Goal: Task Accomplishment & Management: Use online tool/utility

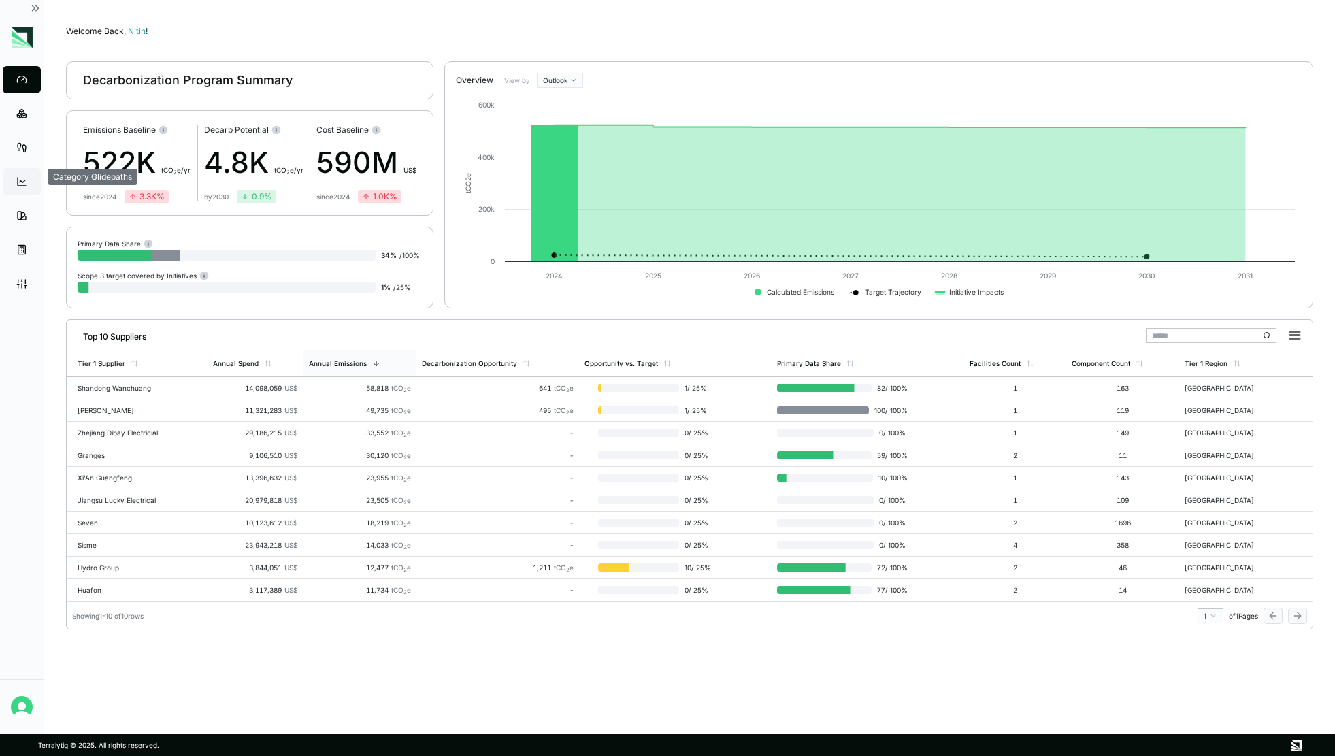
click at [22, 185] on icon at bounding box center [21, 181] width 11 height 11
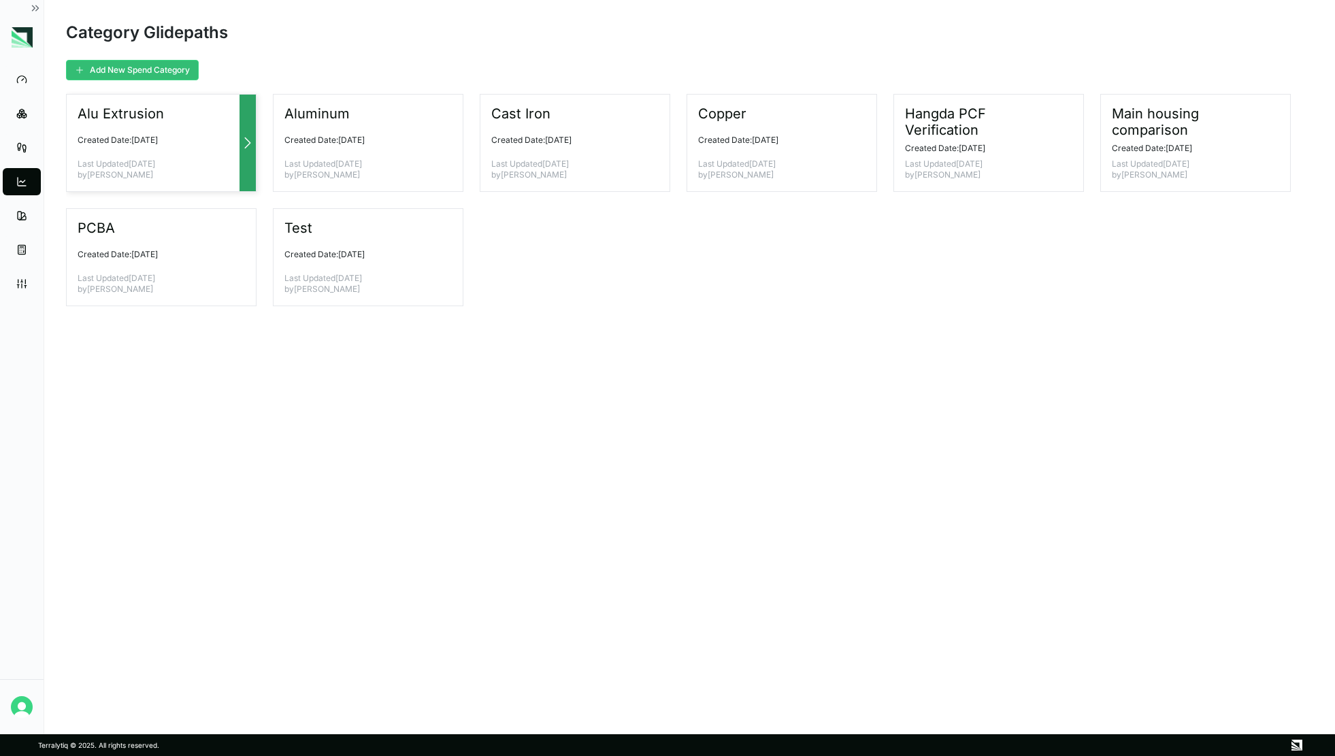
click at [188, 131] on div "Alu Extrusion Created Date: [DATE] Last Updated [DATE] by [PERSON_NAME]" at bounding box center [161, 143] width 191 height 98
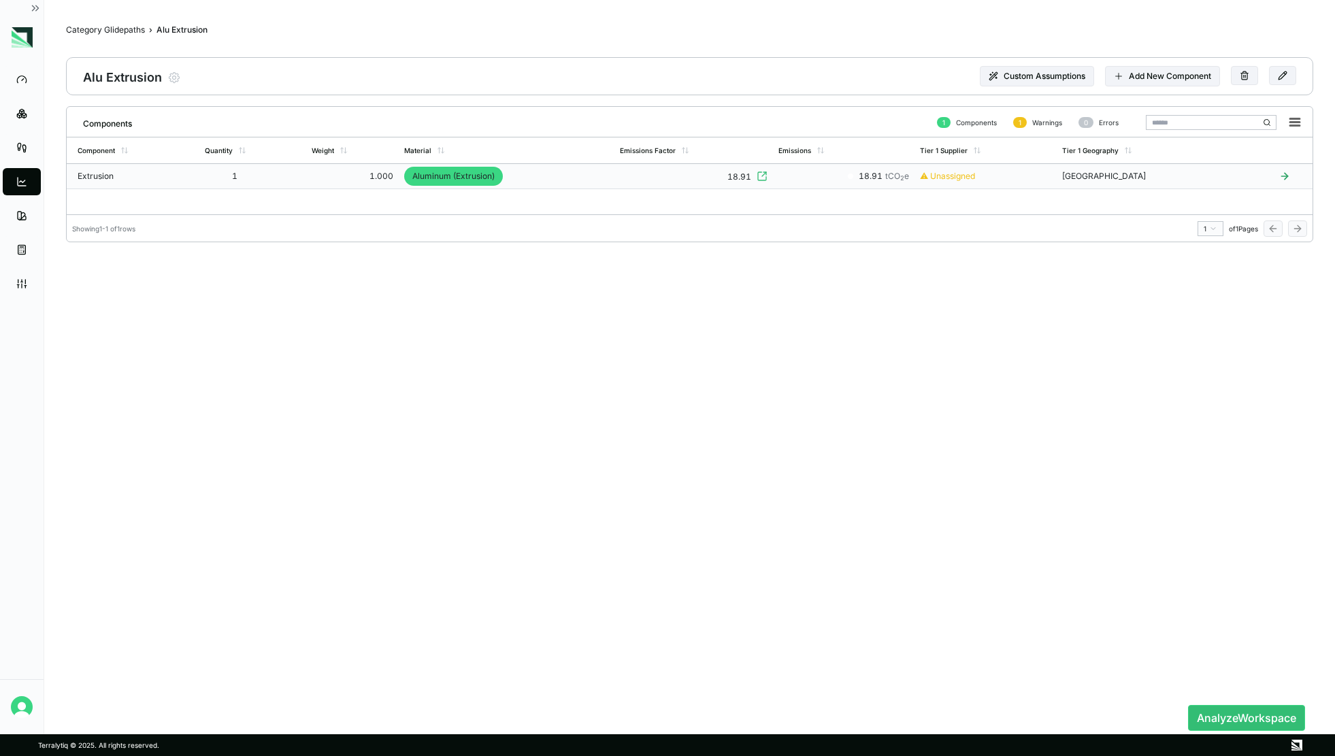
click at [614, 177] on td "Aluminum (Extrusion)" at bounding box center [507, 176] width 216 height 25
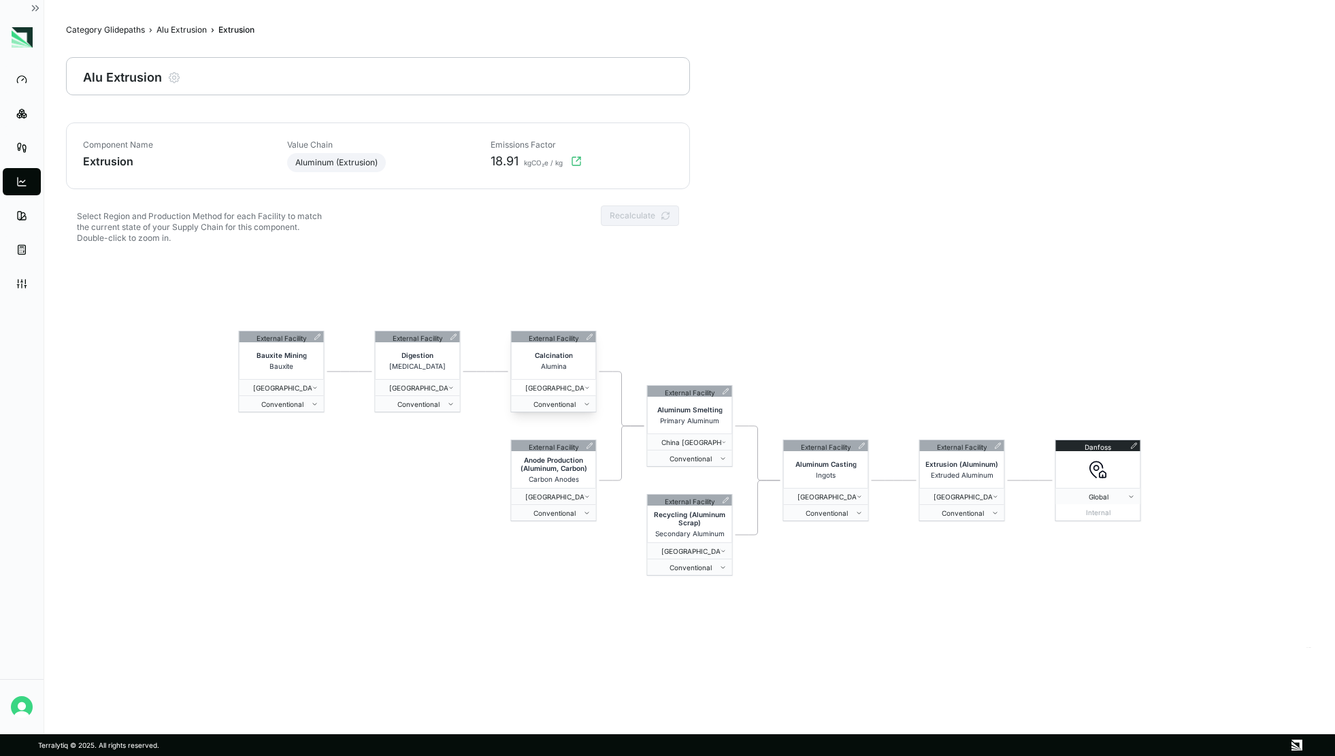
click at [579, 380] on button "[GEOGRAPHIC_DATA]" at bounding box center [554, 387] width 84 height 16
click at [391, 506] on html "Dashboard Suppliers Product Carbon Footprints Category Glidepaths Resources Tas…" at bounding box center [667, 378] width 1335 height 756
click at [172, 30] on div "Alu Extrusion" at bounding box center [182, 29] width 50 height 11
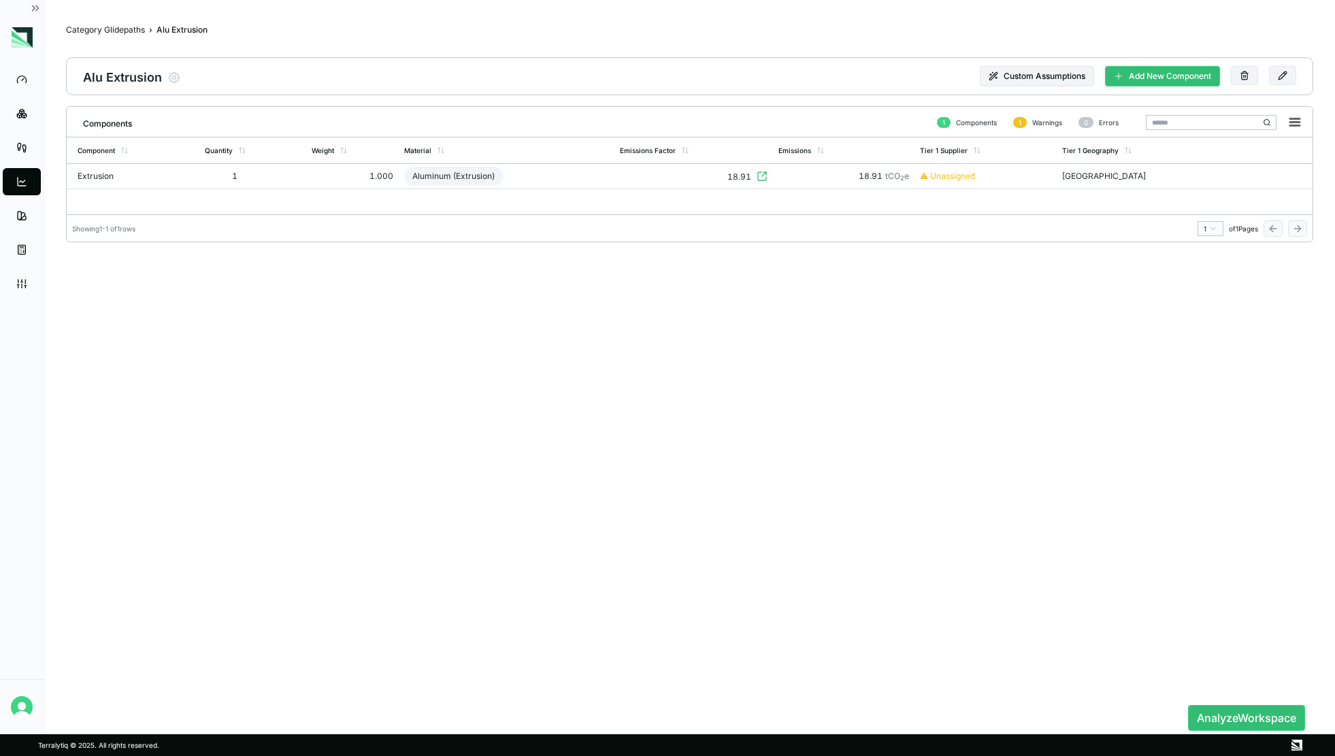
click at [1140, 73] on button "Add New Component" at bounding box center [1162, 76] width 115 height 20
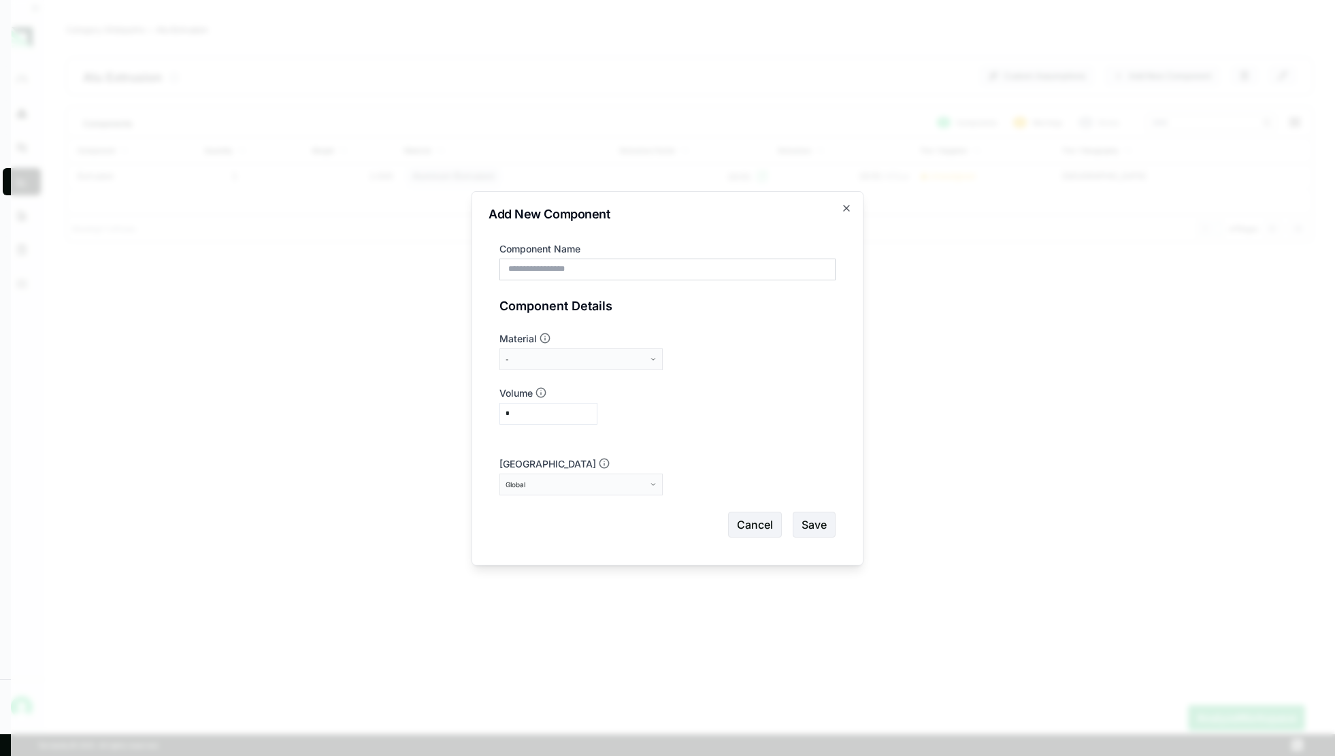
click at [585, 365] on button "-" at bounding box center [580, 359] width 163 height 22
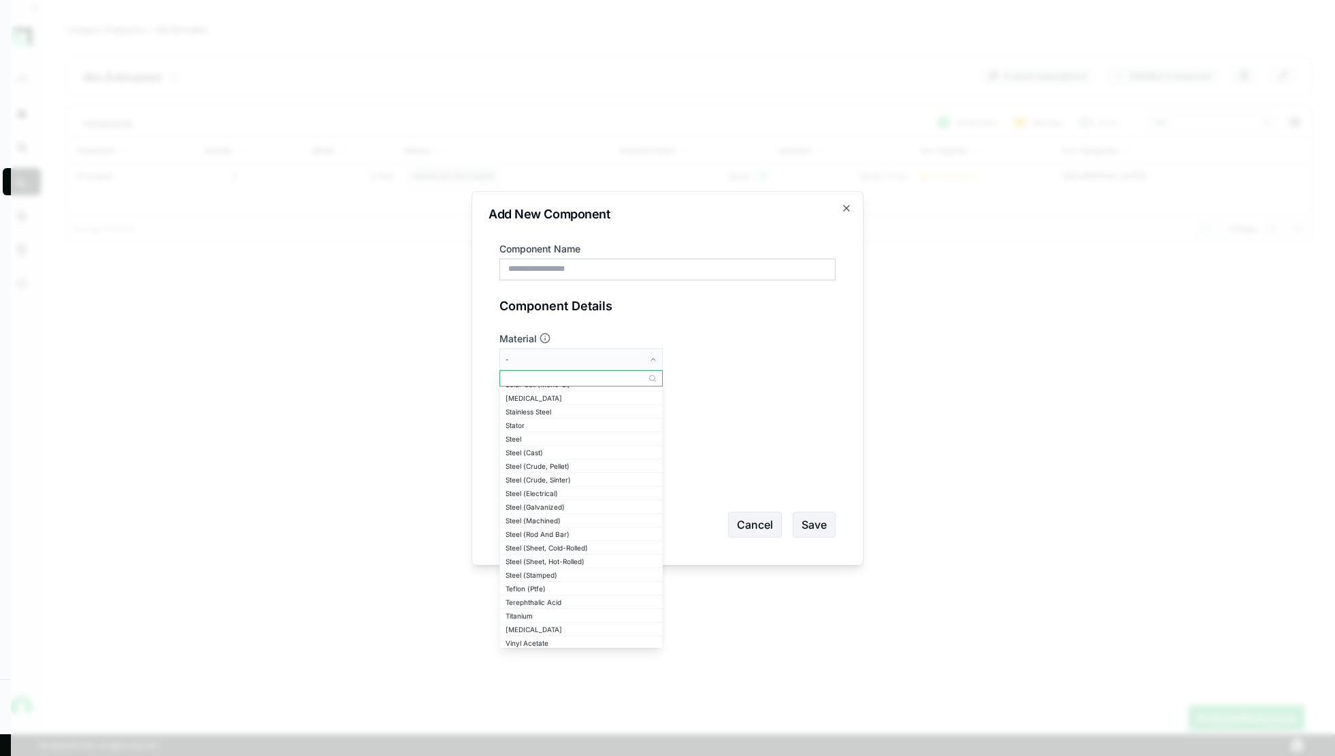
scroll to position [1548, 0]
click at [838, 205] on div "Add New Component Component Name Component Details Material - Volume * Primary …" at bounding box center [668, 378] width 392 height 374
click at [842, 205] on icon "button" at bounding box center [846, 208] width 11 height 11
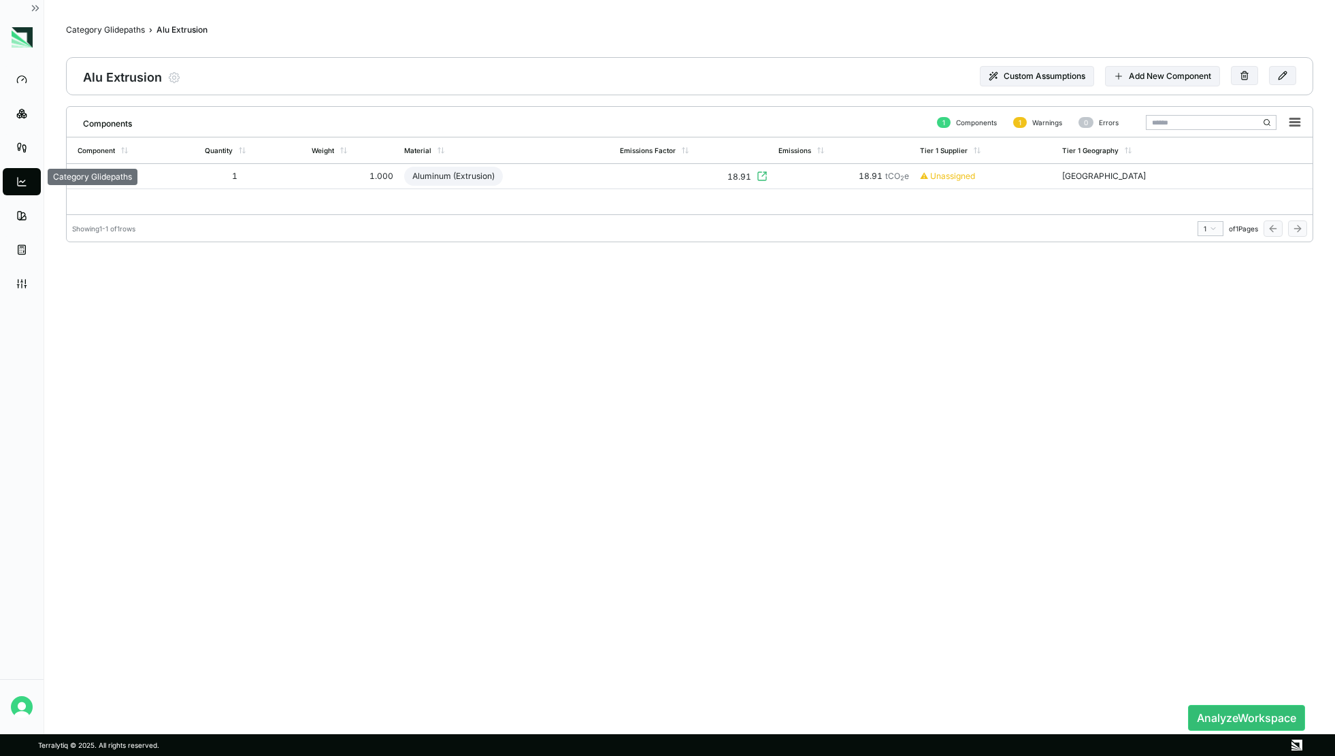
click at [20, 186] on icon at bounding box center [22, 182] width 8 height 8
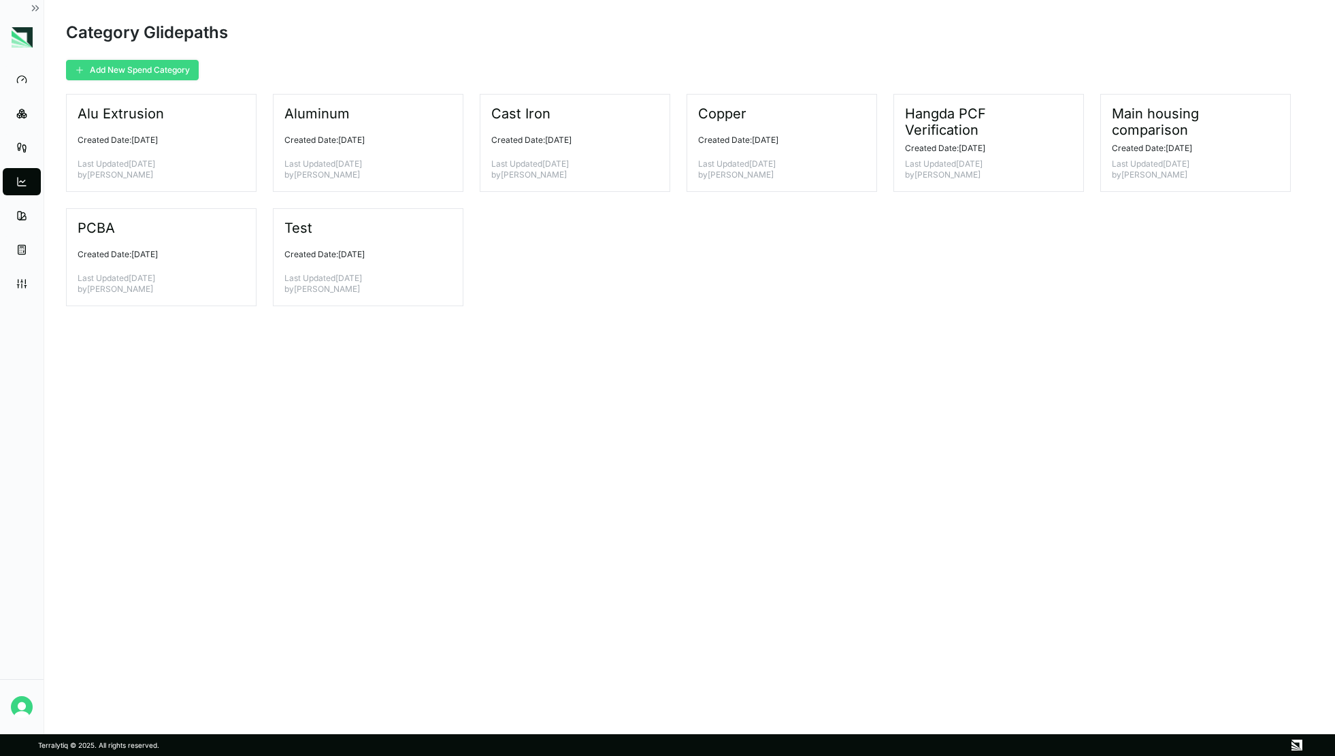
click at [192, 74] on button "Add New Spend Category" at bounding box center [132, 70] width 133 height 20
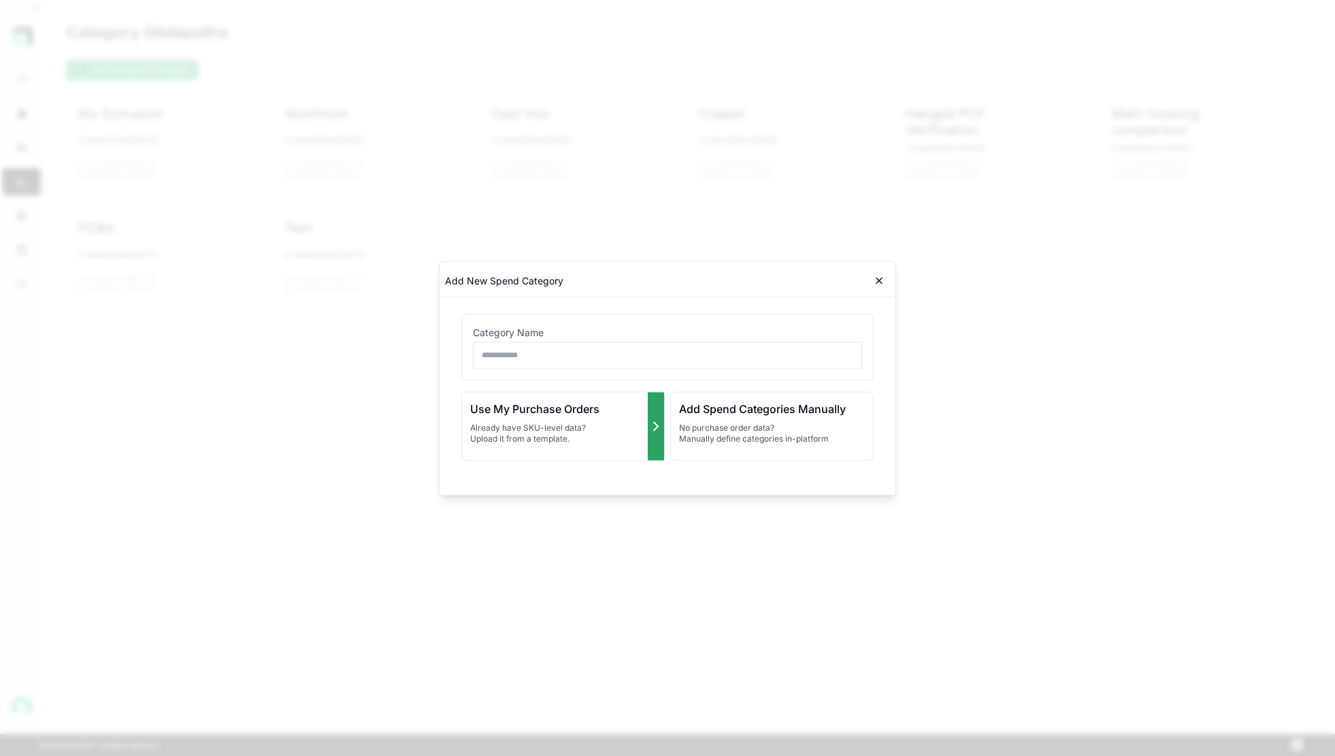
click at [584, 433] on p "Already have SKU-level data? Upload it from a template." at bounding box center [563, 433] width 186 height 22
click at [561, 363] on input "text" at bounding box center [667, 355] width 389 height 27
type input "****"
click at [565, 419] on div "Use My Purchase Orders Already have SKU-level data? Upload it from a template." at bounding box center [562, 425] width 203 height 69
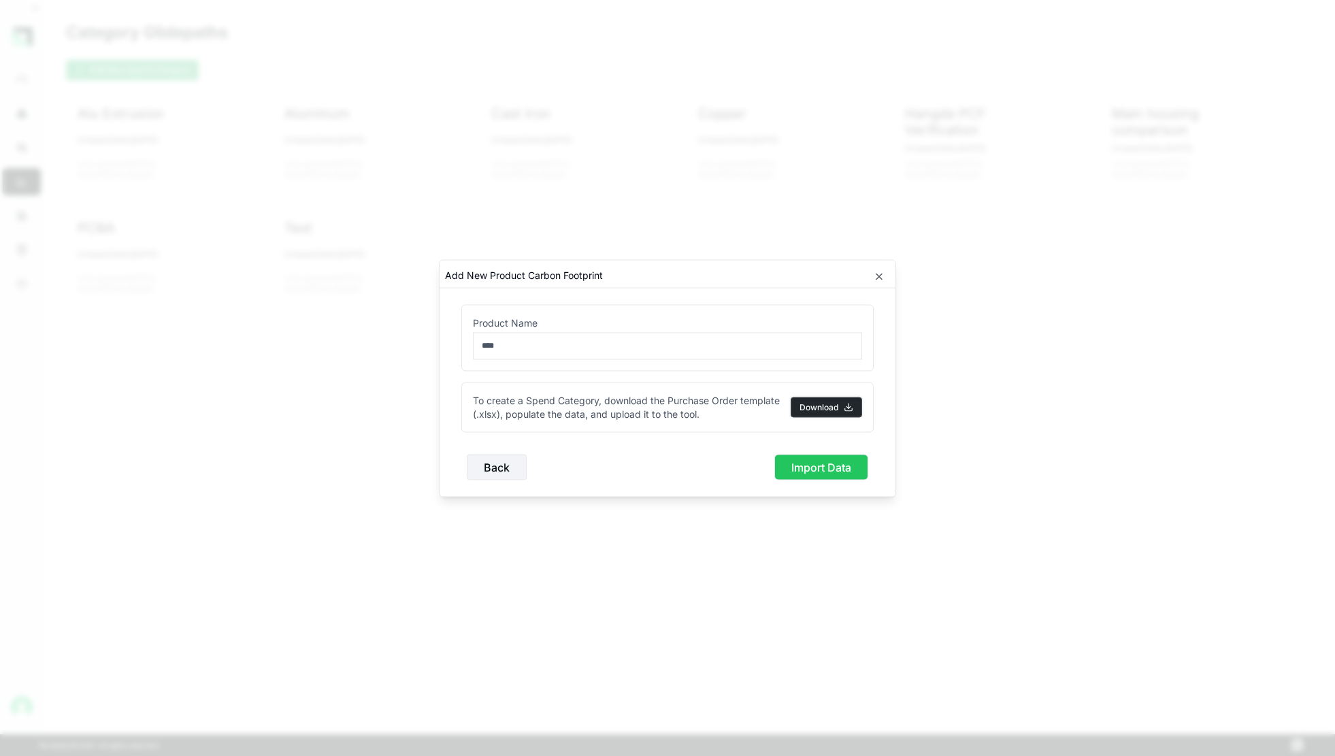
click at [820, 413] on button "Download" at bounding box center [826, 407] width 71 height 20
click at [514, 465] on button "Back" at bounding box center [497, 467] width 60 height 26
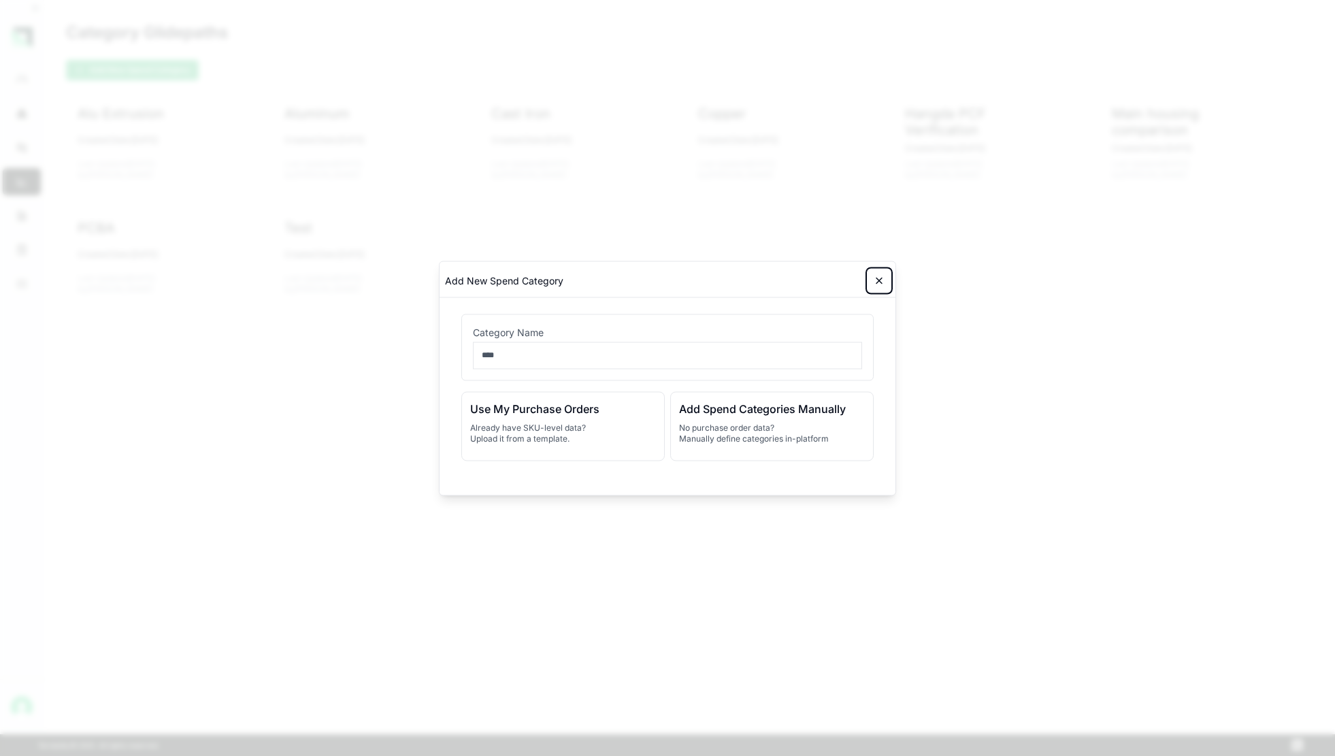
click at [880, 284] on icon at bounding box center [879, 280] width 11 height 11
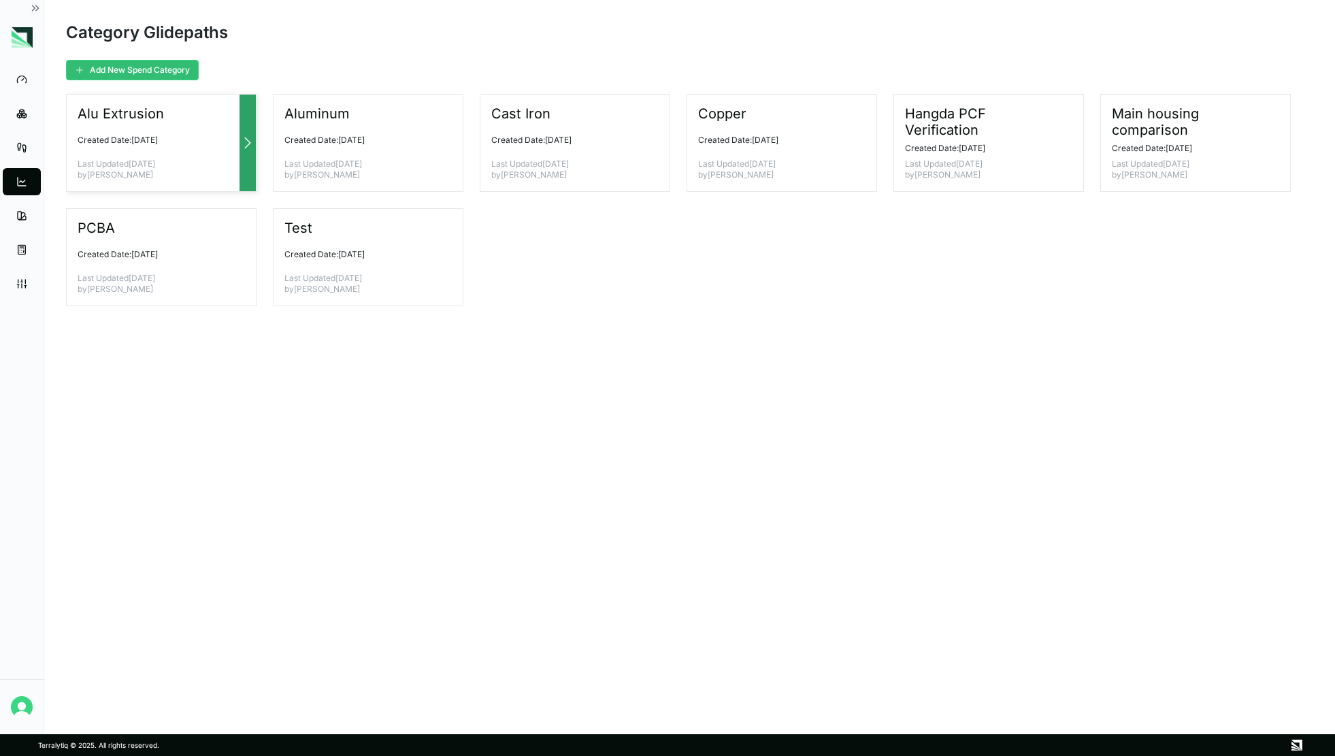
click at [192, 164] on p "Last Updated [DATE] by [PERSON_NAME]" at bounding box center [156, 170] width 157 height 22
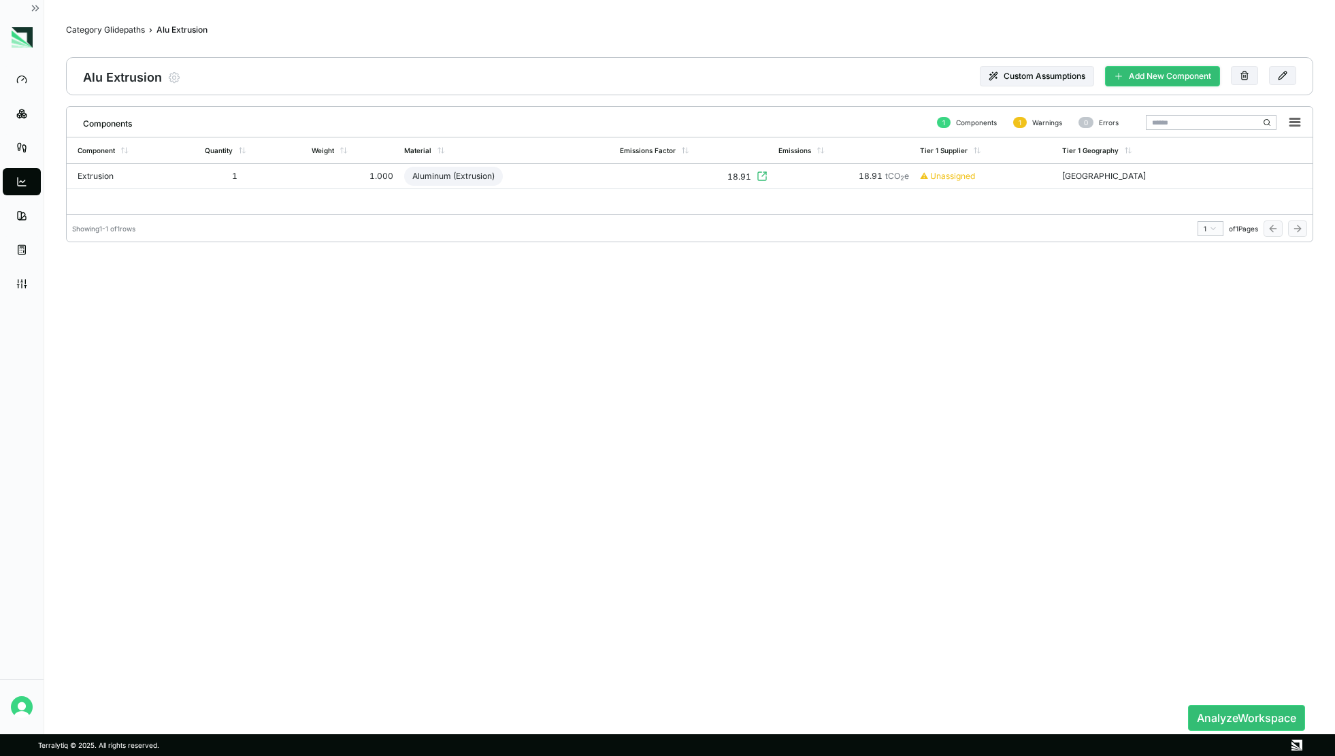
click at [1162, 81] on button "Add New Component" at bounding box center [1162, 76] width 115 height 20
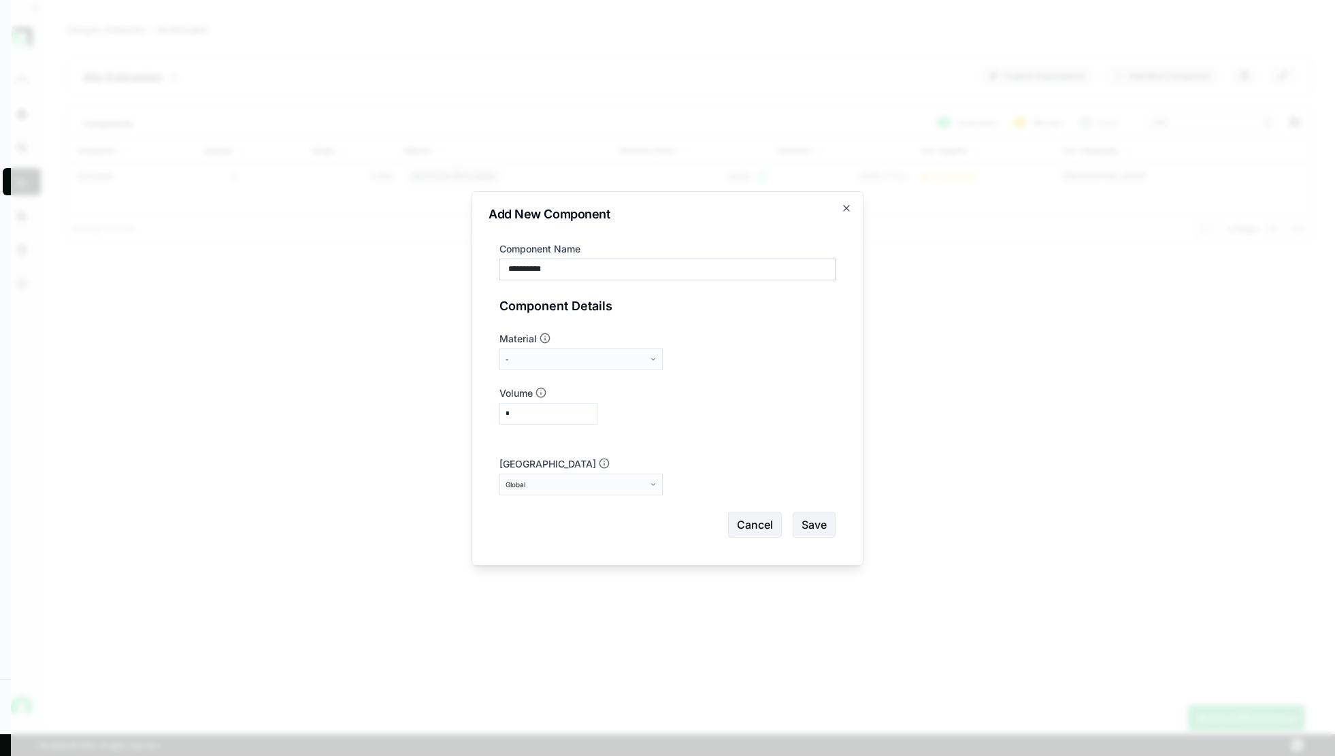
type input "**********"
click at [580, 357] on div "-" at bounding box center [577, 359] width 142 height 8
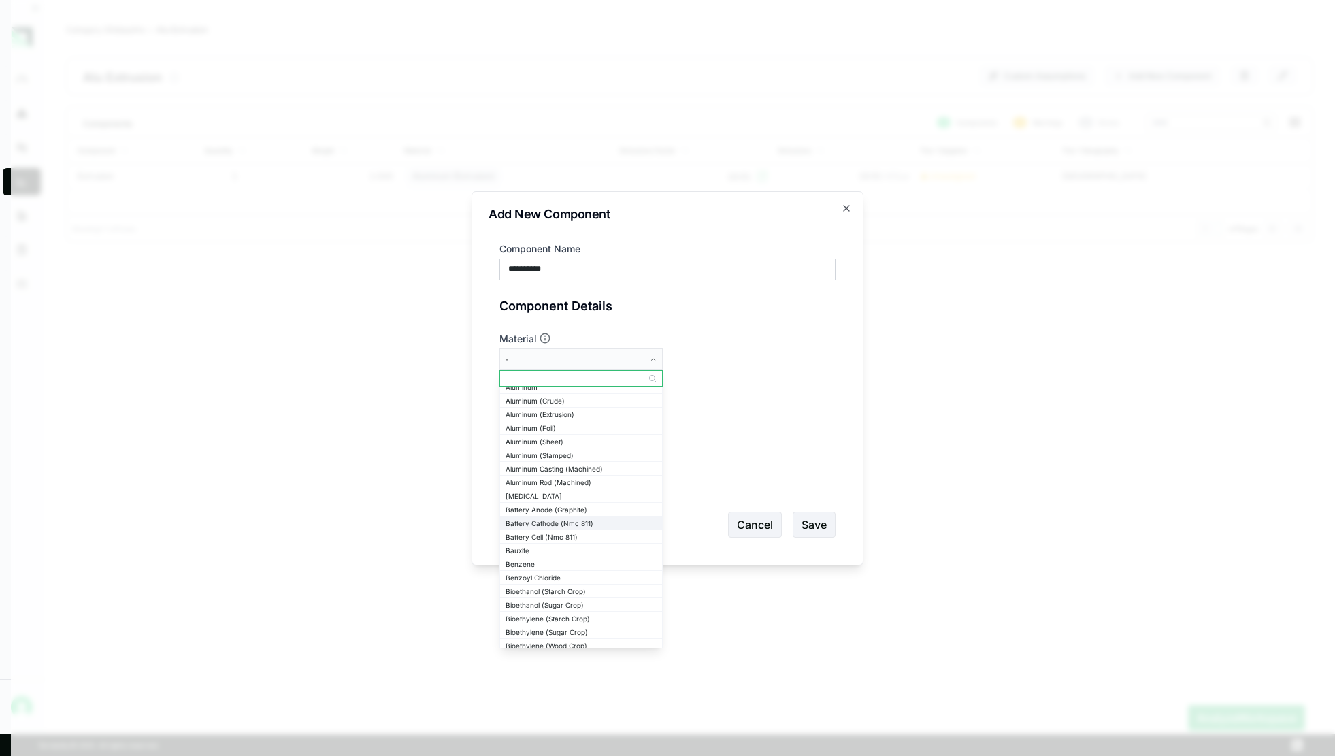
scroll to position [85, 0]
click at [546, 379] on input "text" at bounding box center [581, 378] width 162 height 16
type input "***"
click at [546, 514] on div "Steel (Rod And Bar)" at bounding box center [581, 516] width 151 height 8
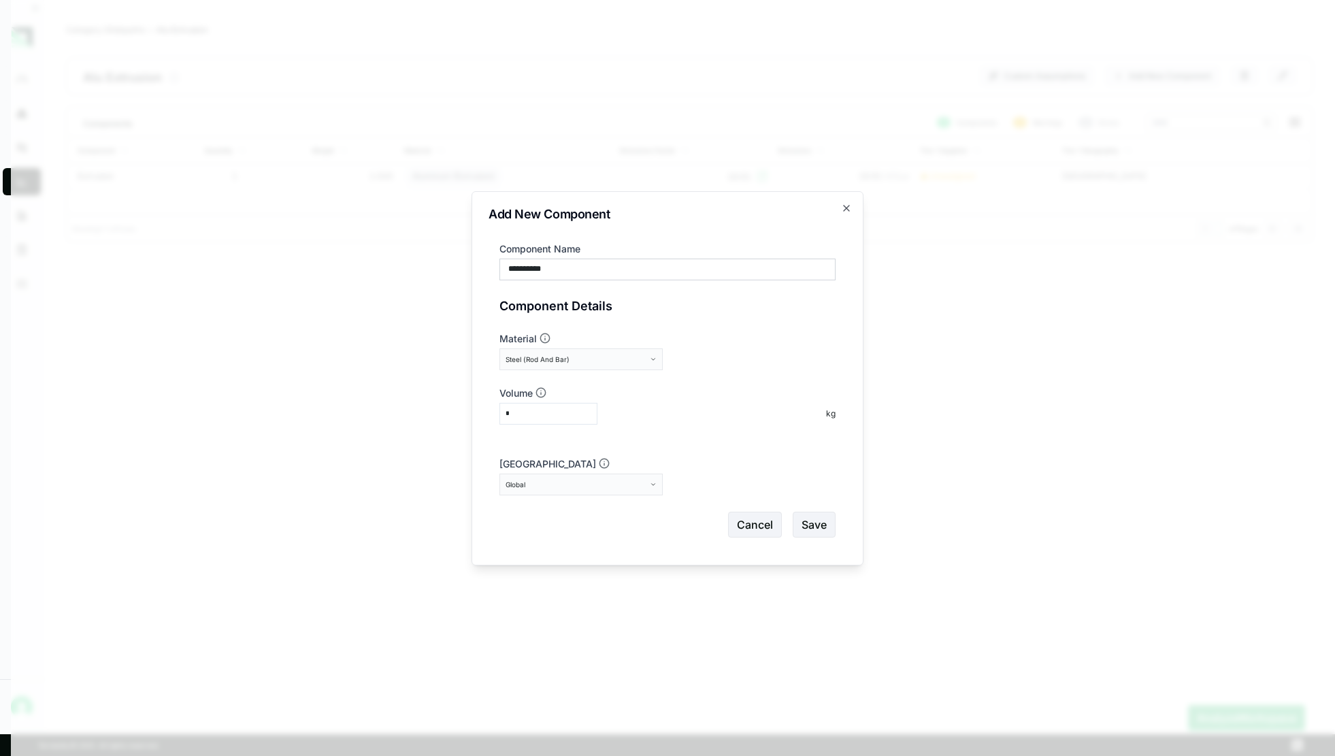
click at [604, 490] on button "Global" at bounding box center [580, 485] width 163 height 22
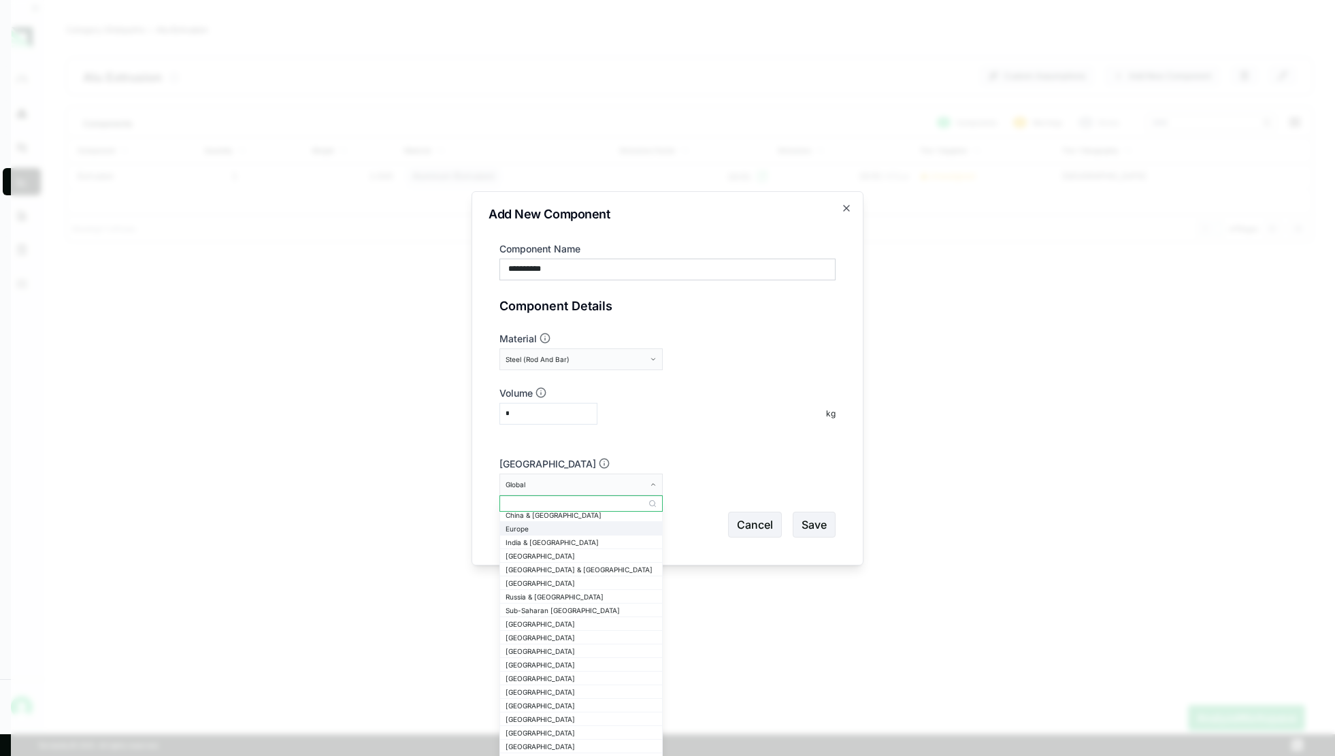
scroll to position [48, 0]
click at [540, 638] on div "[GEOGRAPHIC_DATA]" at bounding box center [581, 635] width 151 height 8
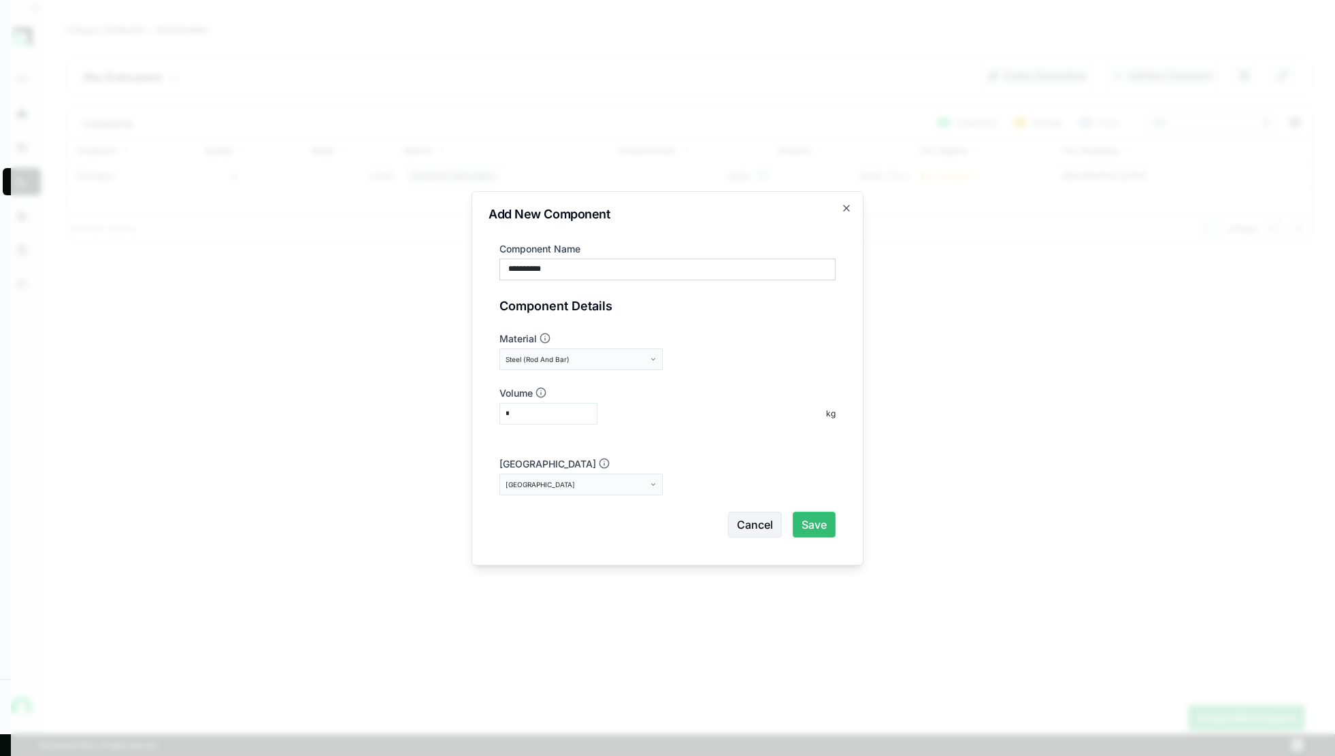
click at [819, 527] on button "Save" at bounding box center [814, 525] width 43 height 26
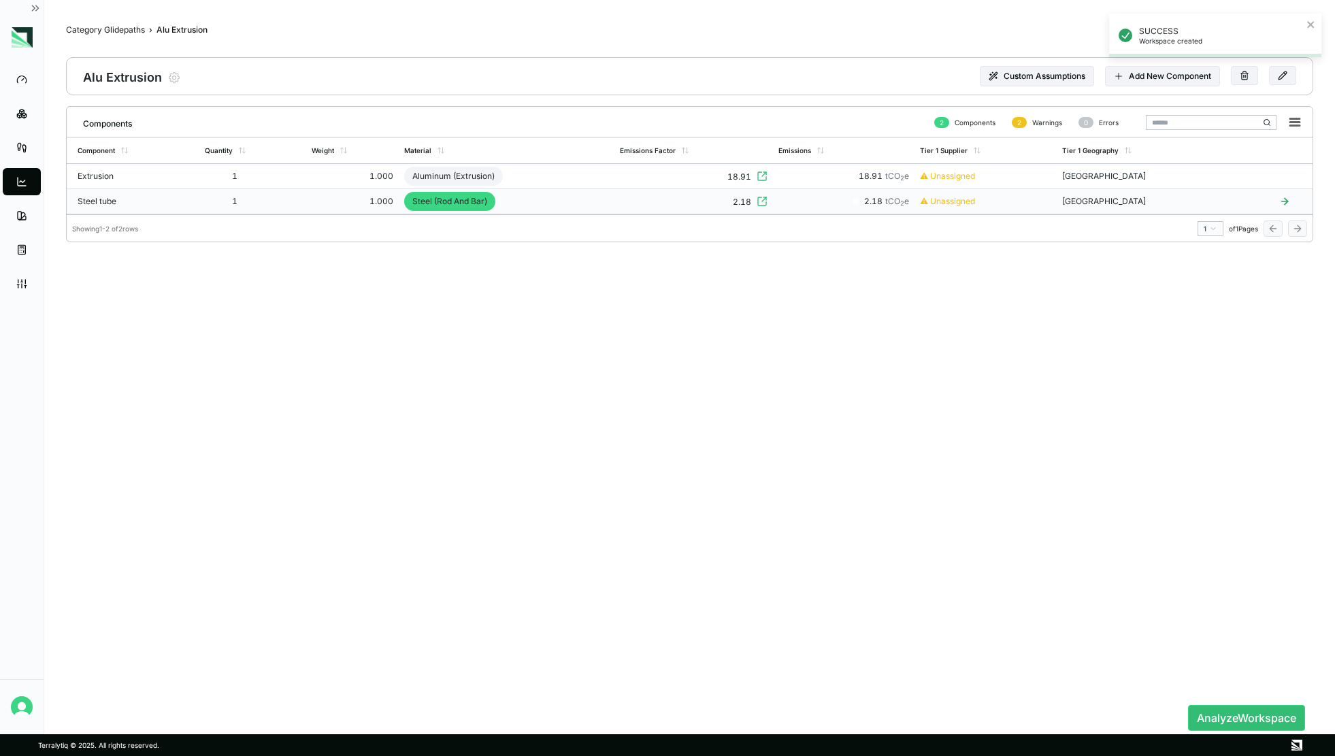
click at [248, 204] on div "1" at bounding box center [227, 201] width 44 height 11
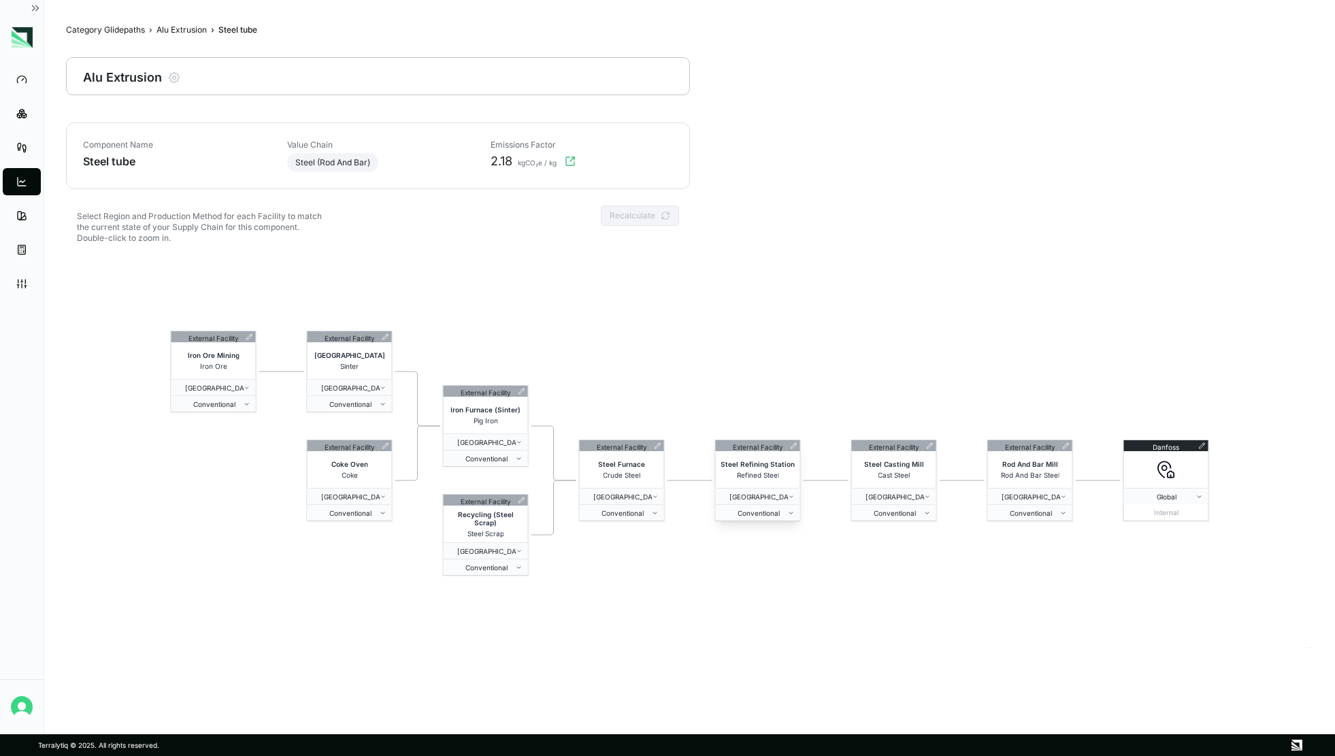
click at [796, 446] on icon at bounding box center [794, 445] width 7 height 7
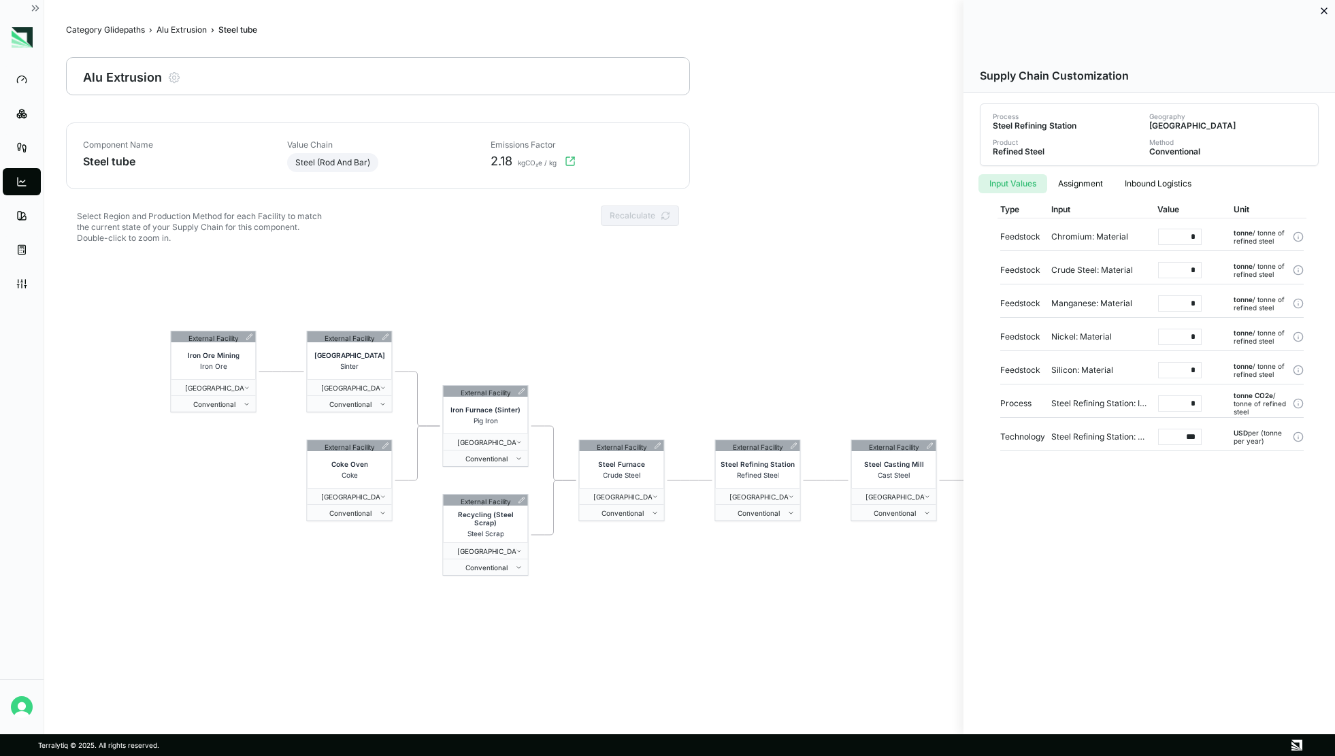
scroll to position [31, 0]
click at [665, 444] on div at bounding box center [667, 378] width 1335 height 756
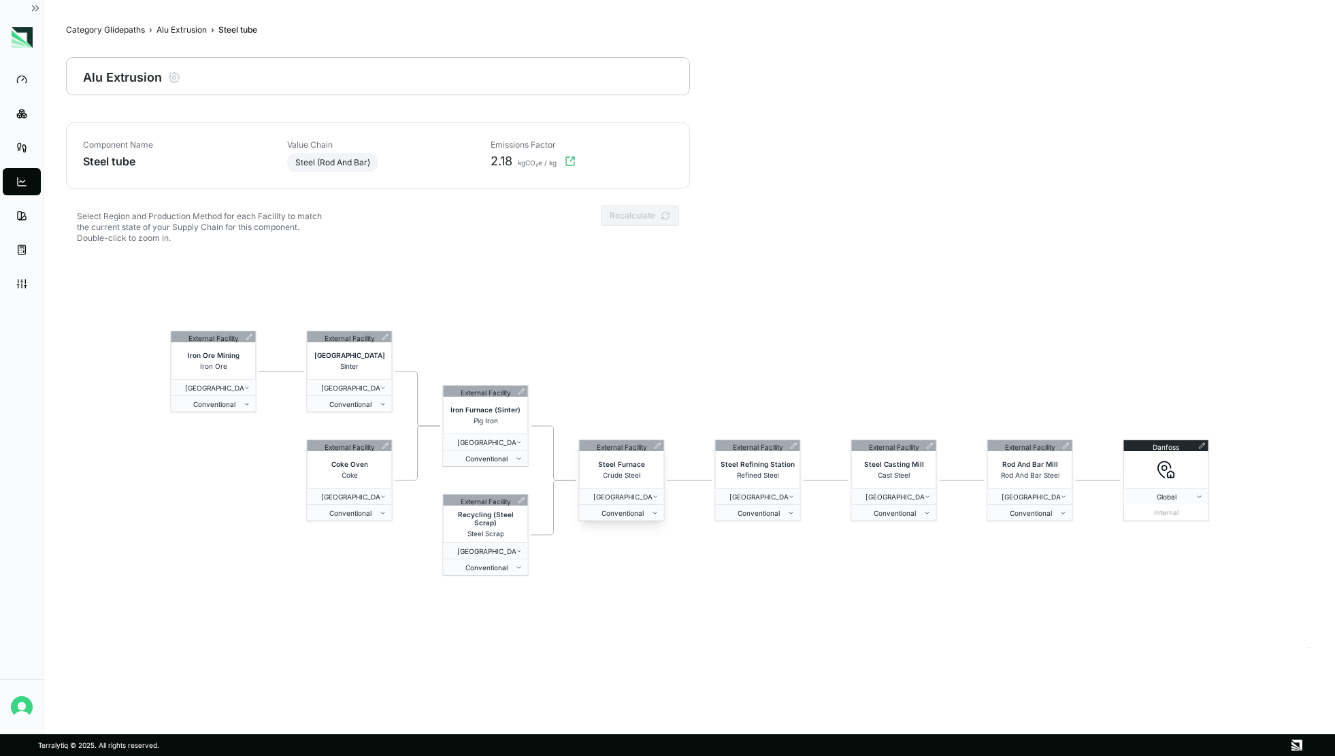
click at [659, 444] on icon at bounding box center [659, 444] width 1 height 1
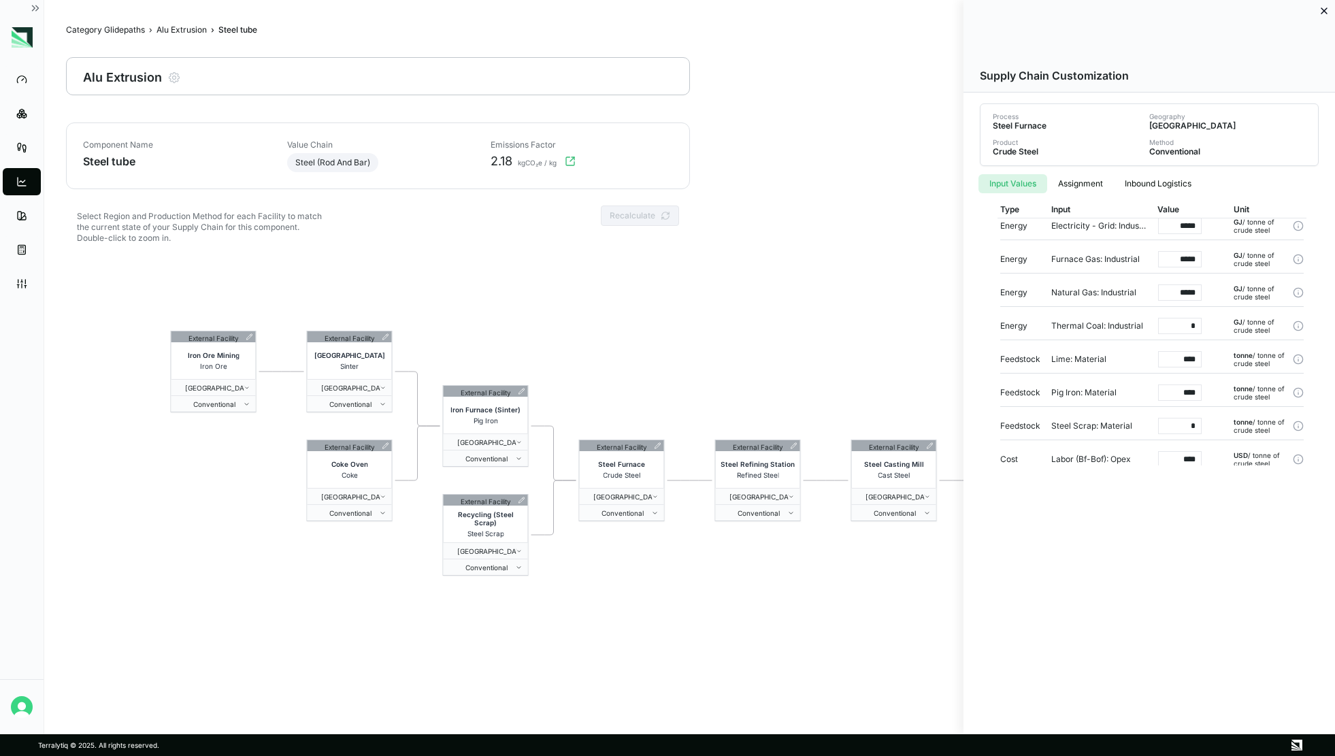
scroll to position [0, 0]
click at [721, 377] on div at bounding box center [667, 378] width 1335 height 756
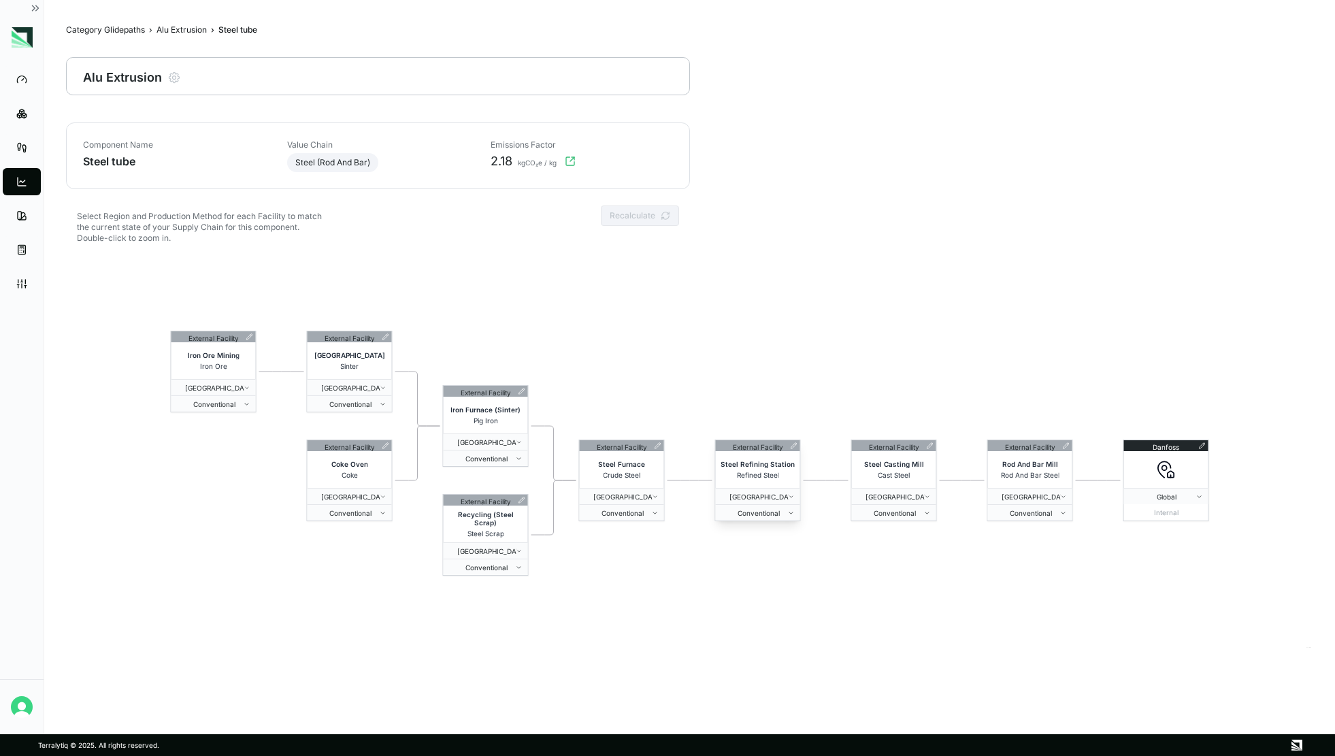
click at [792, 446] on icon at bounding box center [793, 445] width 5 height 5
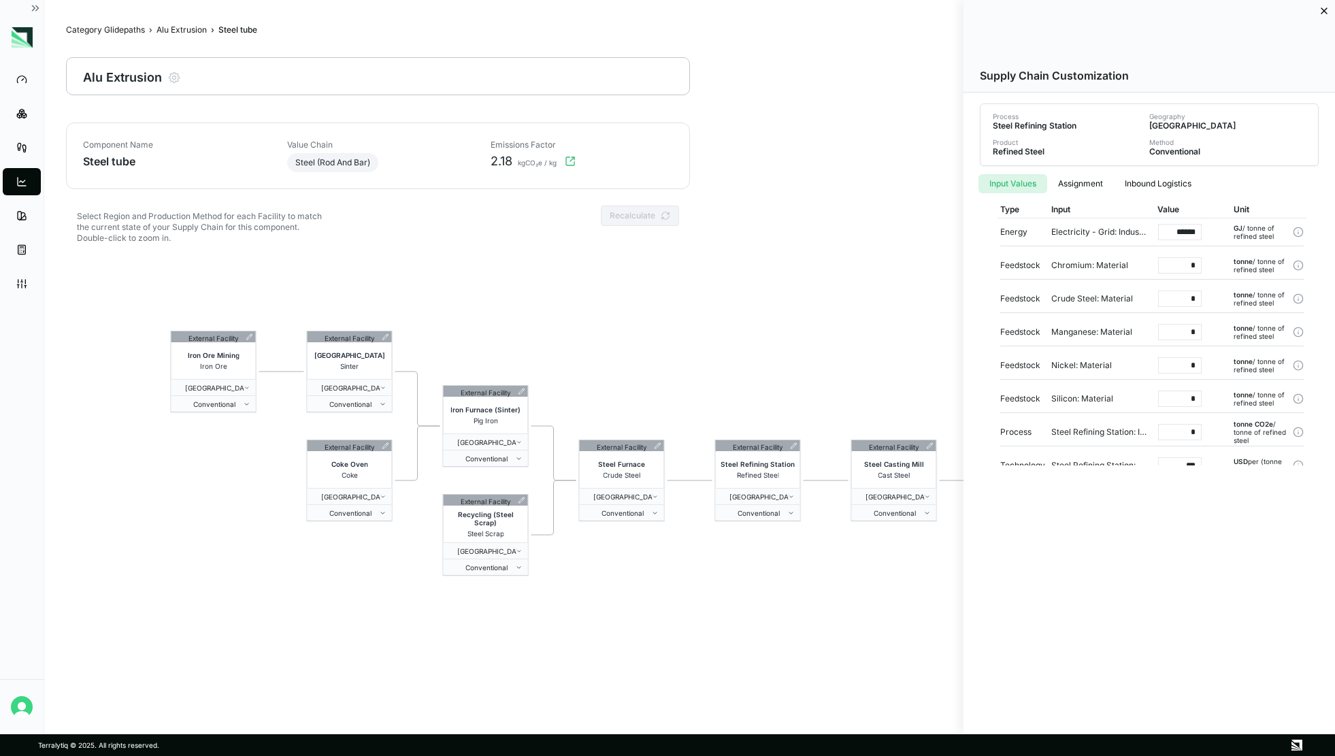
scroll to position [31, 0]
click at [527, 384] on div at bounding box center [667, 378] width 1335 height 756
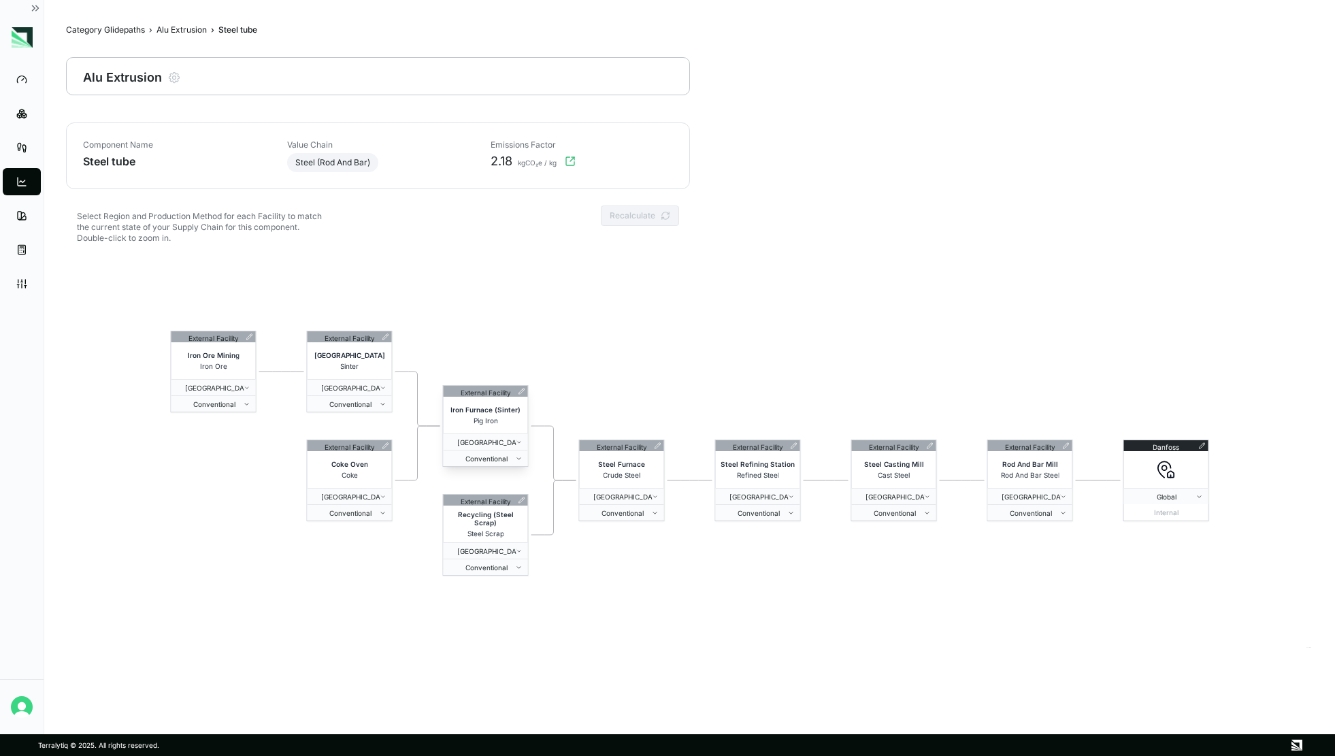
click at [524, 391] on icon at bounding box center [522, 391] width 7 height 7
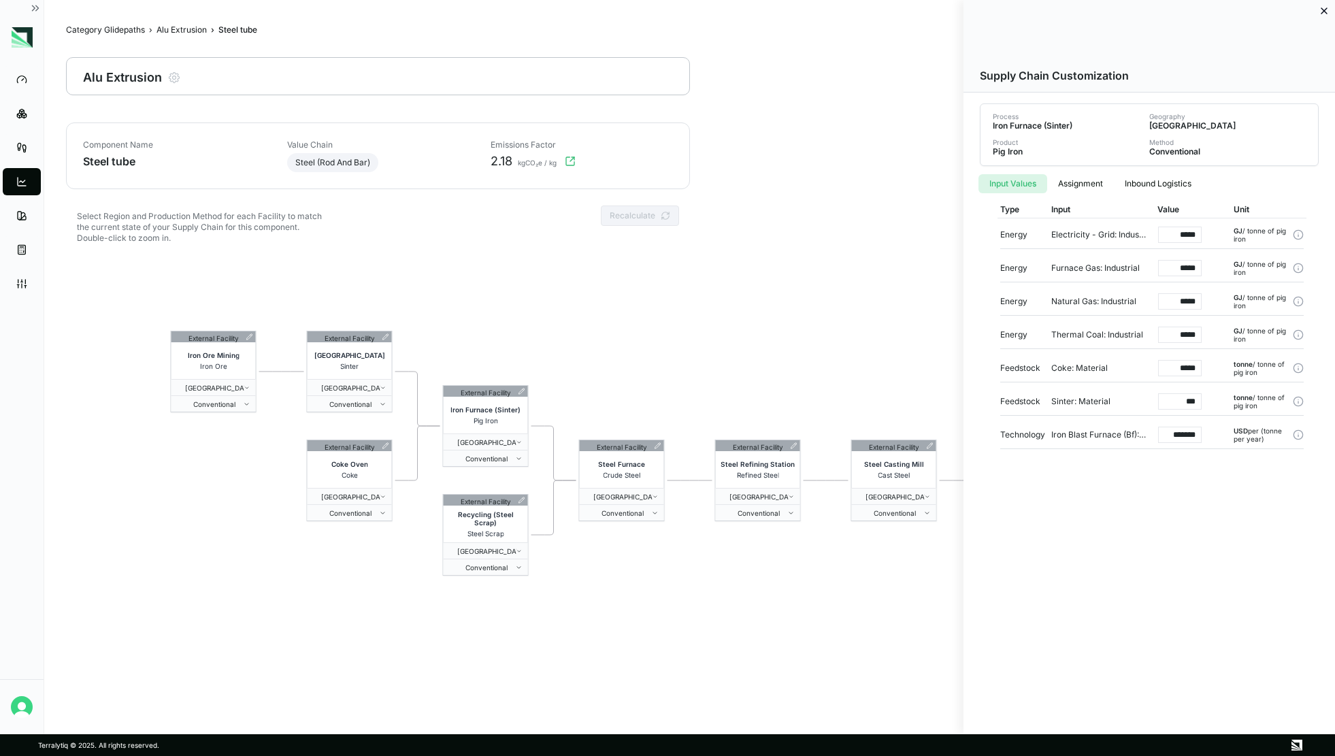
click at [657, 444] on div at bounding box center [667, 378] width 1335 height 756
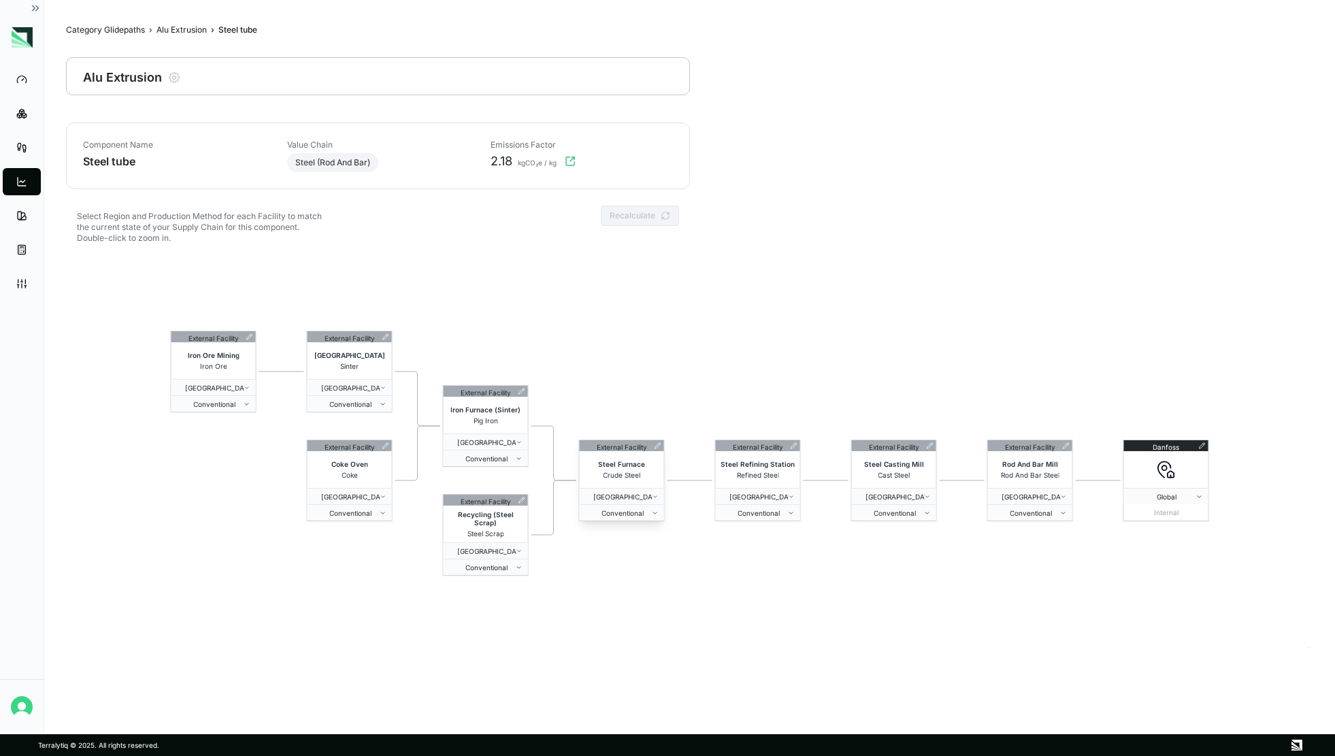
click at [655, 446] on icon at bounding box center [658, 445] width 7 height 7
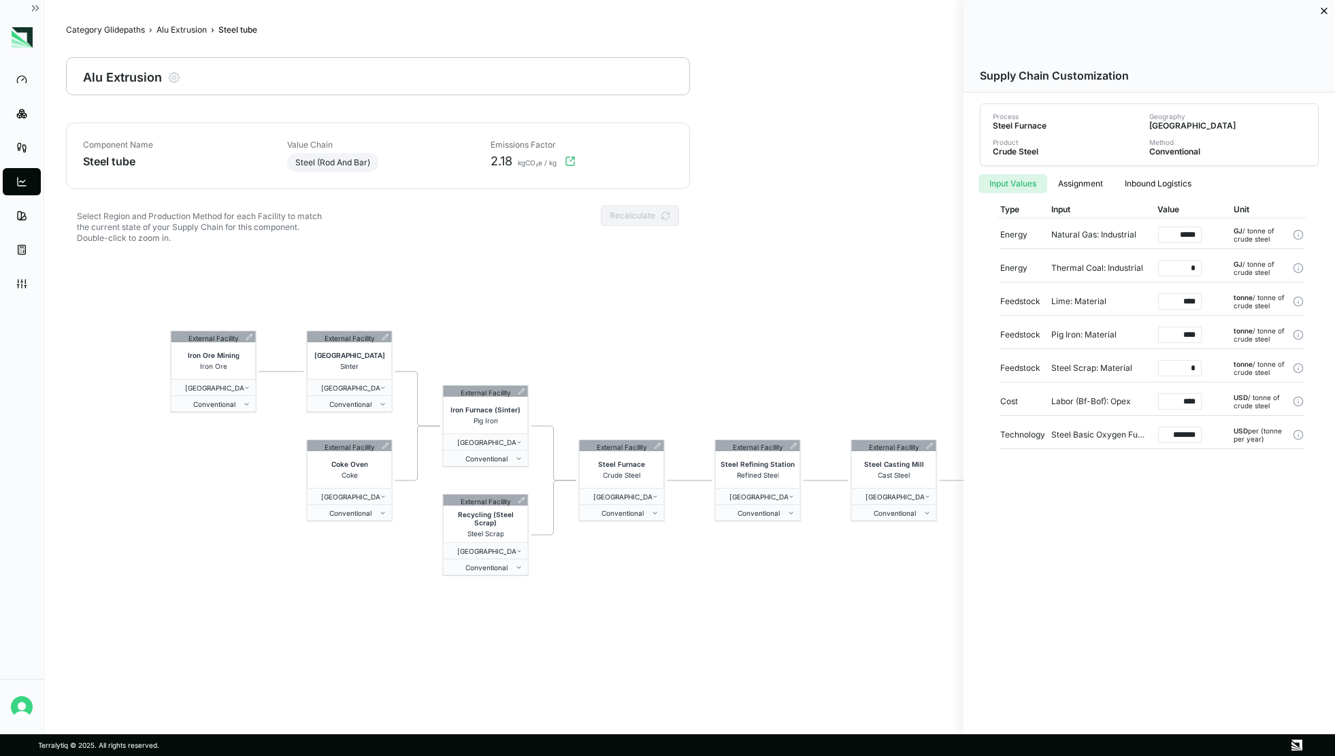
scroll to position [63, 0]
click at [653, 372] on div at bounding box center [667, 378] width 1335 height 756
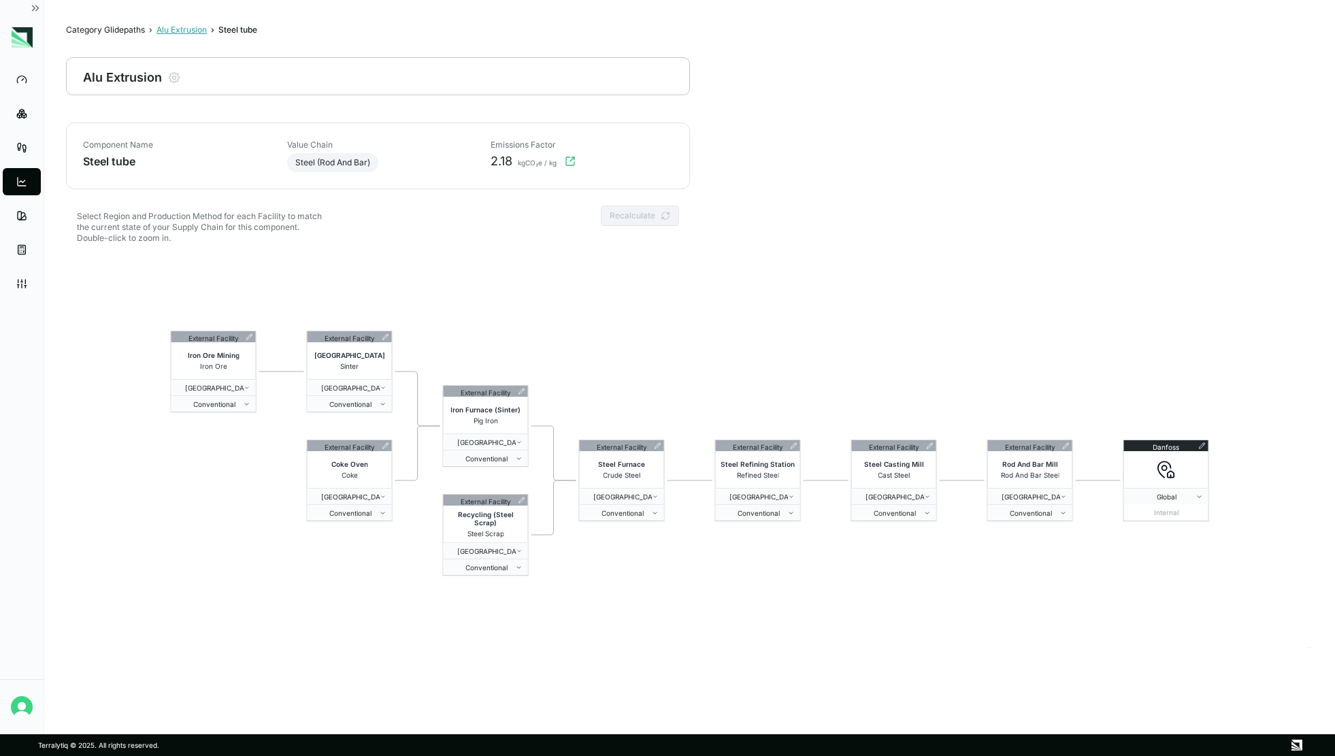
click at [182, 31] on div "Alu Extrusion" at bounding box center [182, 29] width 50 height 11
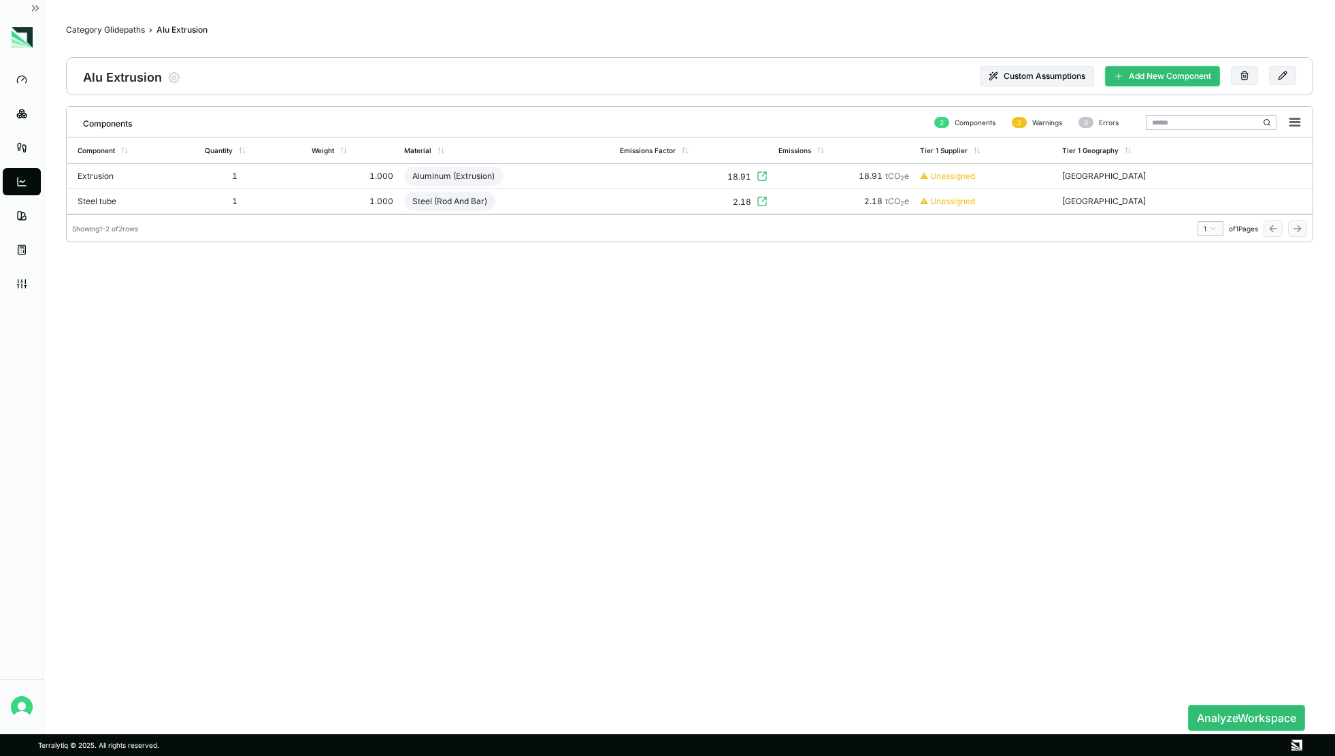
click at [1145, 75] on button "Add New Component" at bounding box center [1162, 76] width 115 height 20
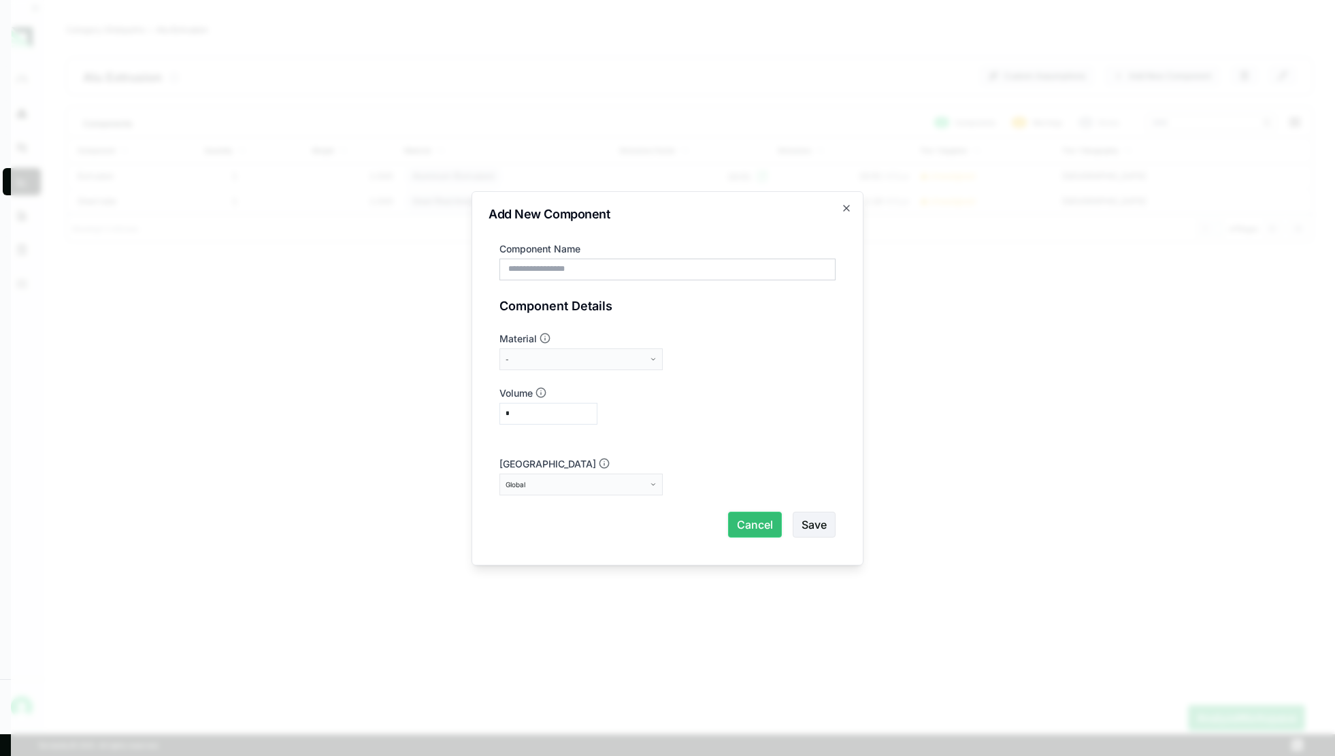
click at [753, 523] on button "Cancel" at bounding box center [755, 525] width 54 height 26
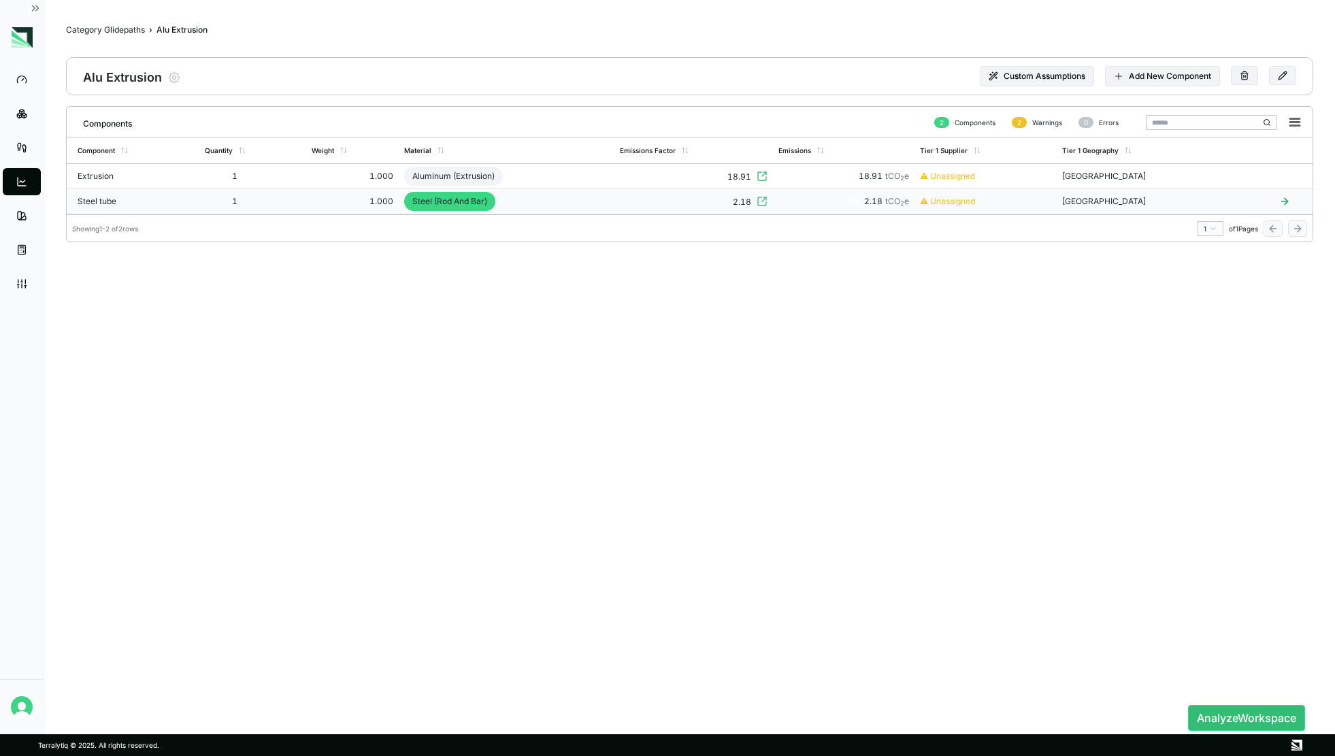
click at [166, 195] on td "Steel tube" at bounding box center [133, 201] width 133 height 25
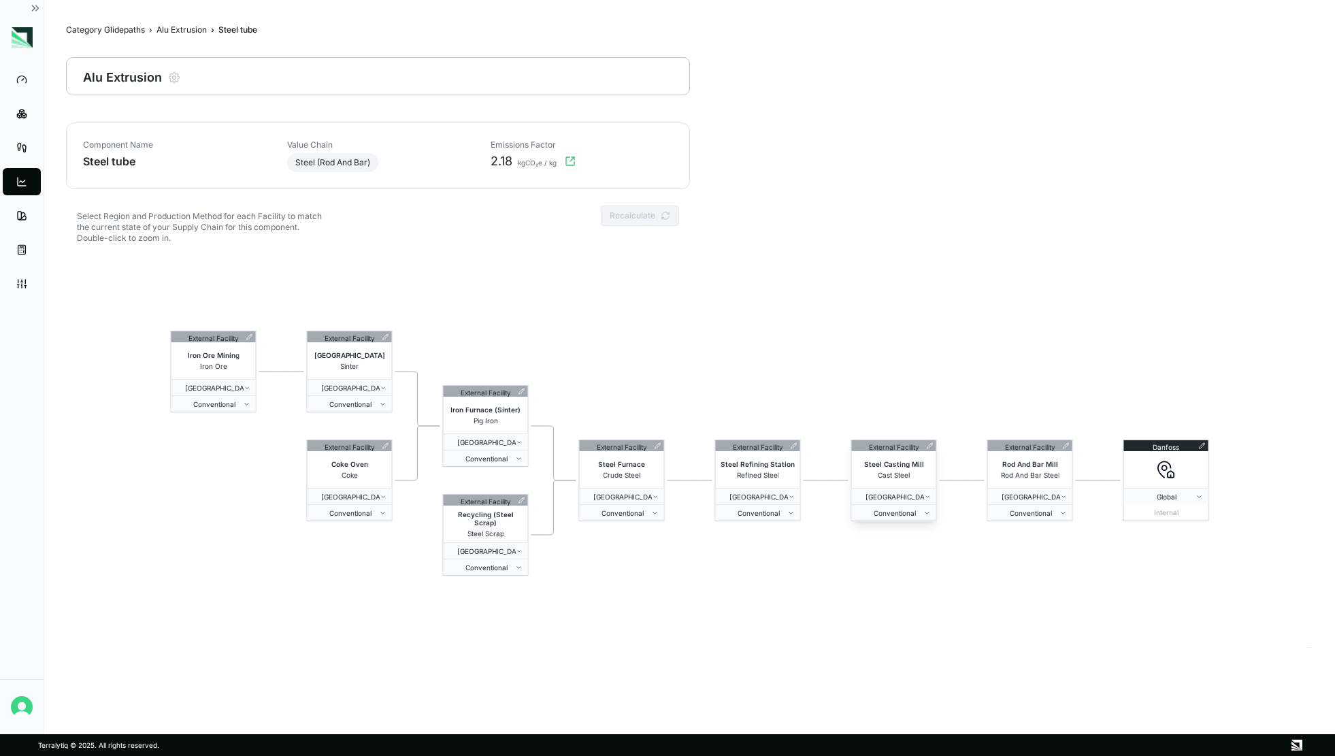
click at [927, 444] on icon at bounding box center [930, 445] width 7 height 7
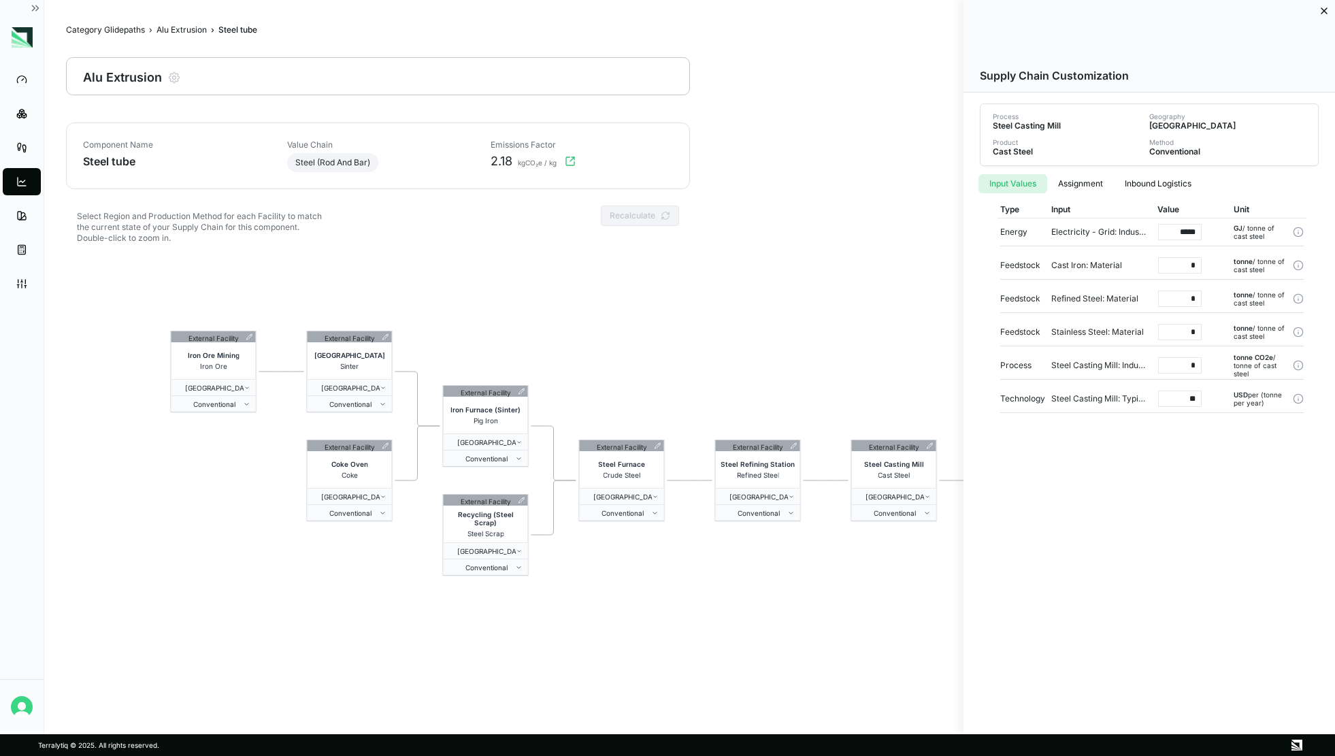
click at [890, 372] on div at bounding box center [667, 378] width 1335 height 756
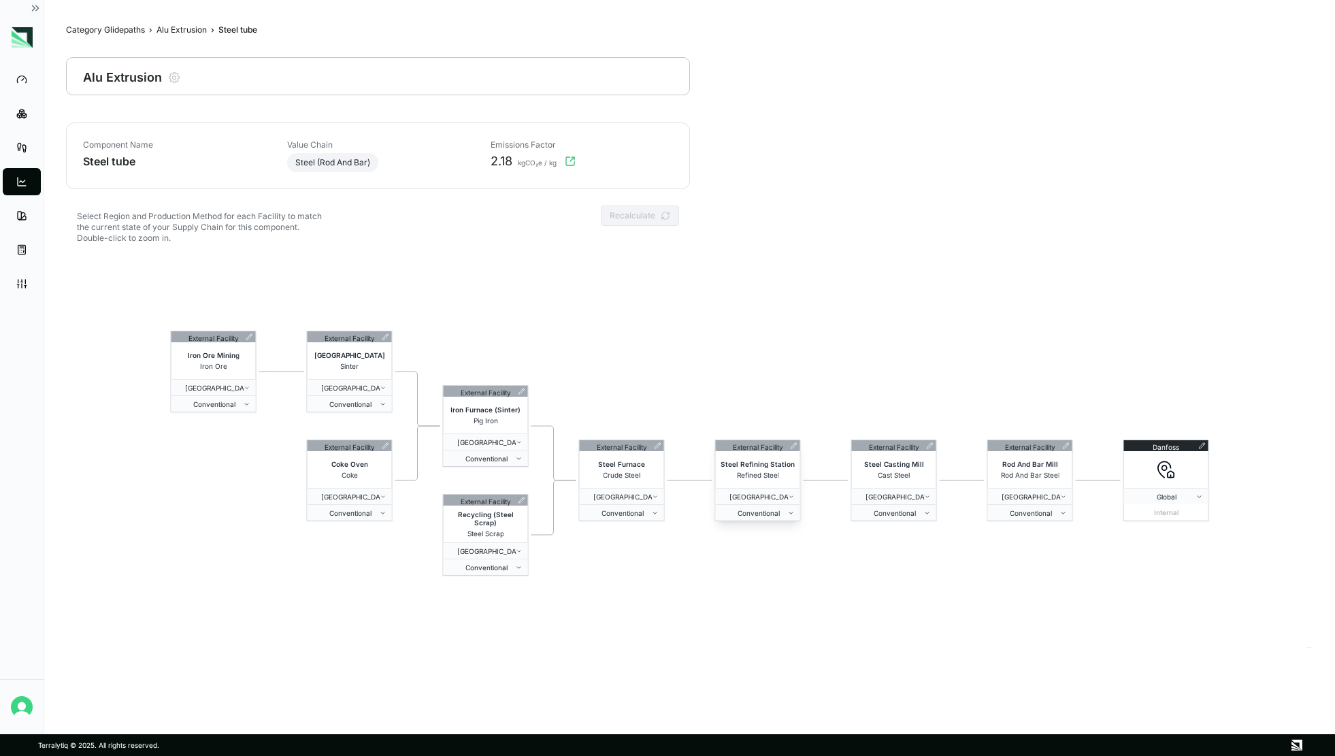
click at [795, 444] on icon at bounding box center [793, 445] width 5 height 5
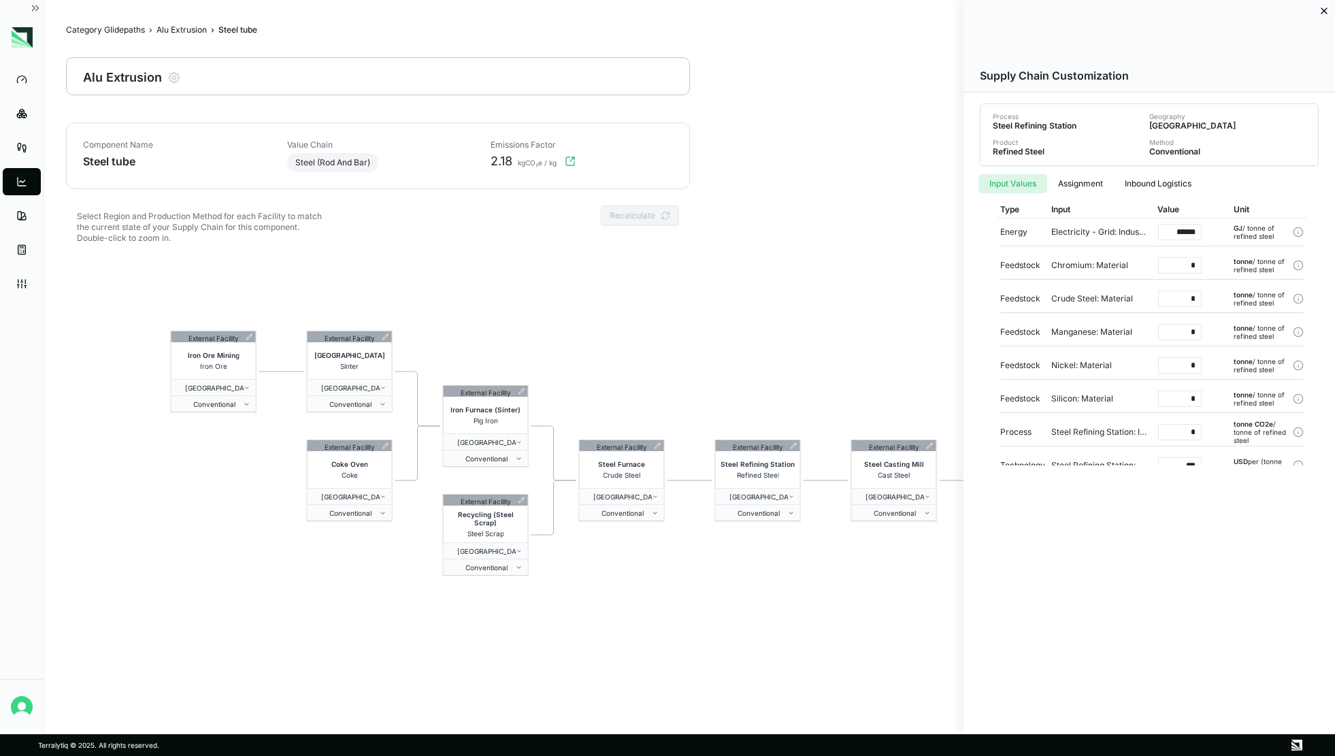
click at [863, 384] on div at bounding box center [667, 378] width 1335 height 756
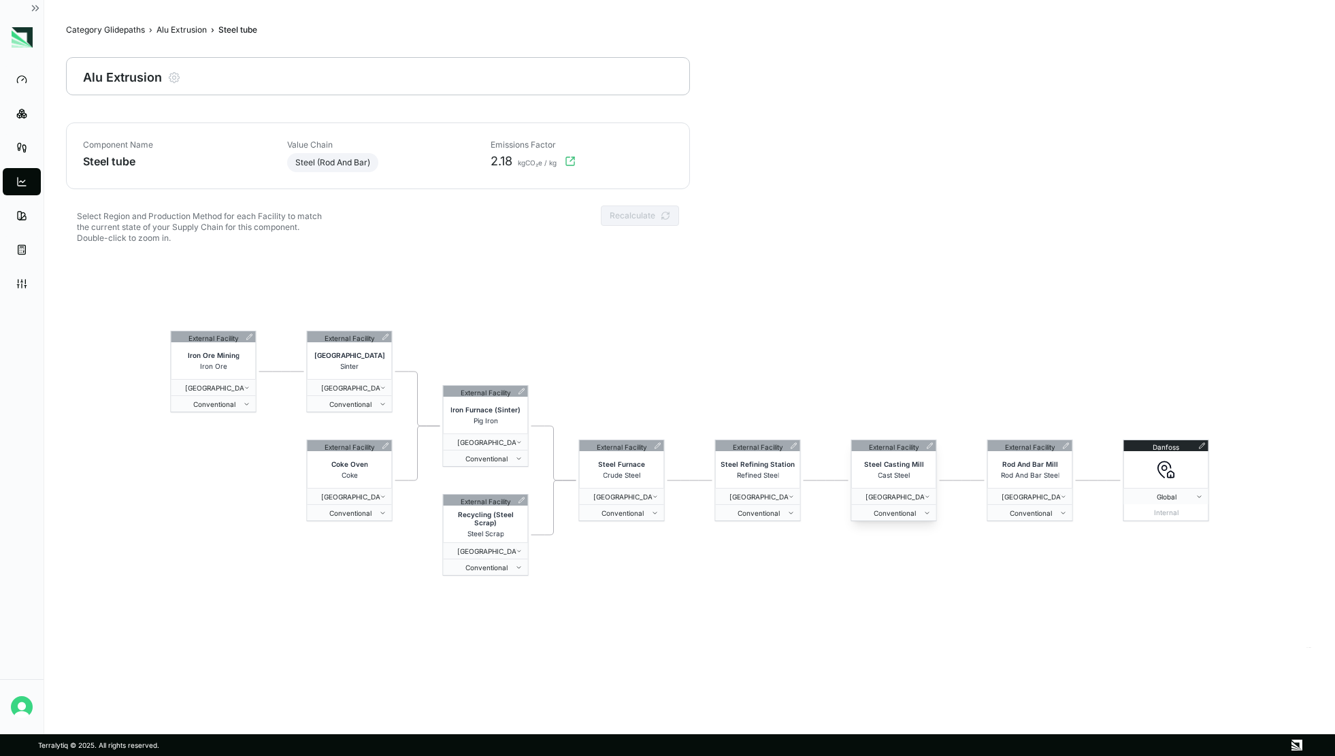
click at [929, 444] on icon at bounding box center [929, 445] width 5 height 5
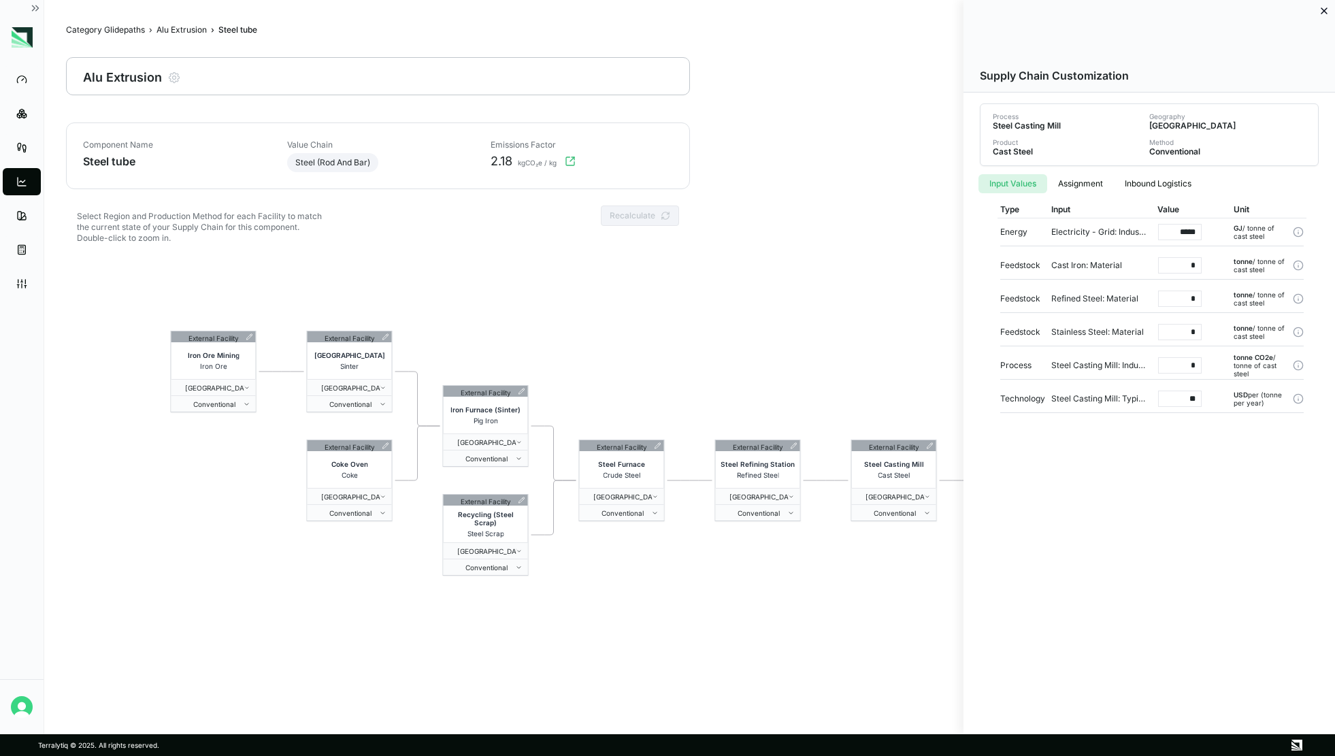
click at [928, 387] on div at bounding box center [667, 378] width 1335 height 756
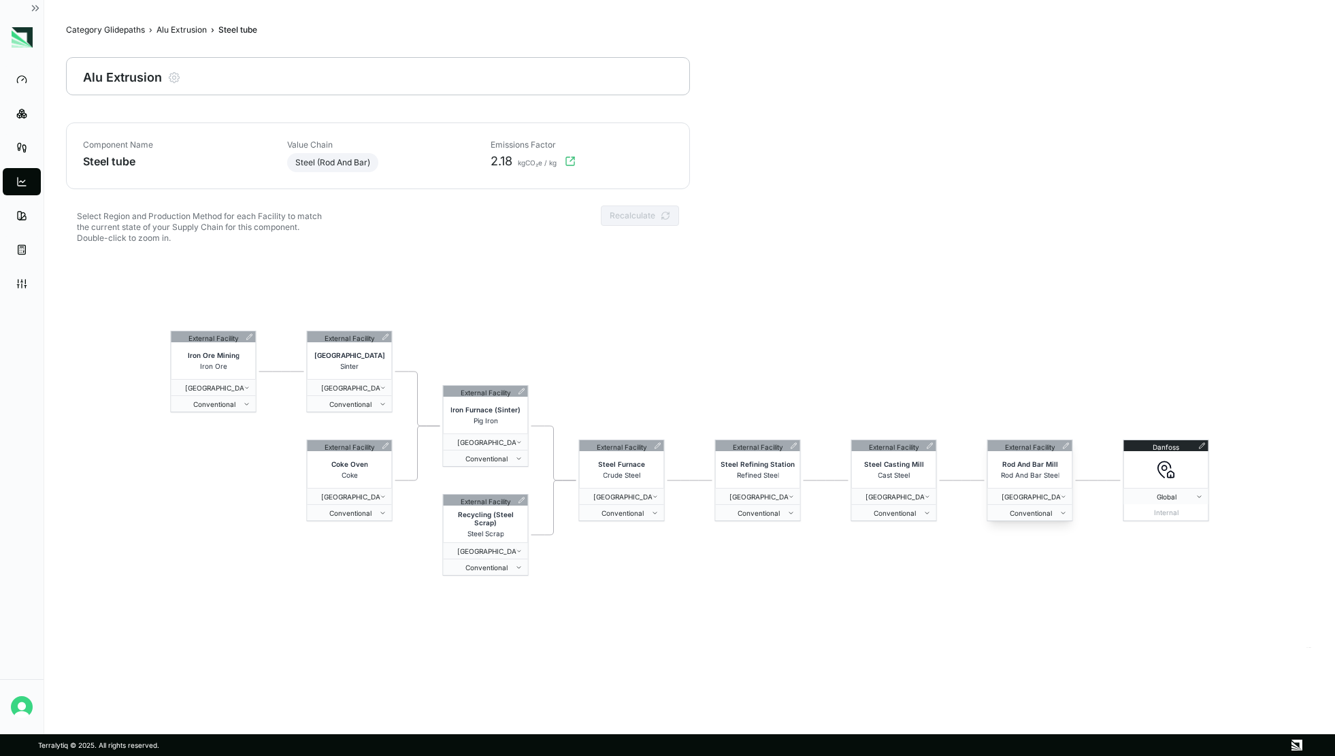
click at [1064, 447] on icon at bounding box center [1065, 445] width 5 height 5
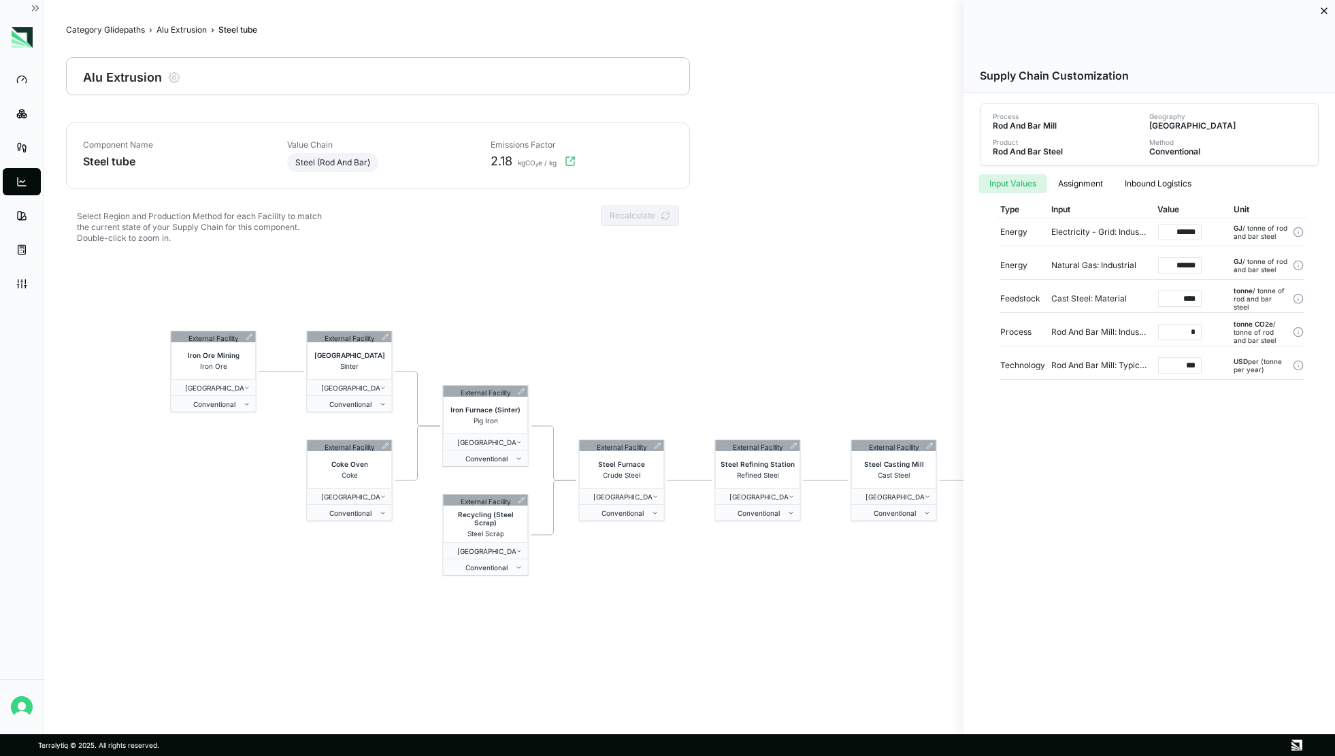
click at [861, 388] on div at bounding box center [667, 378] width 1335 height 756
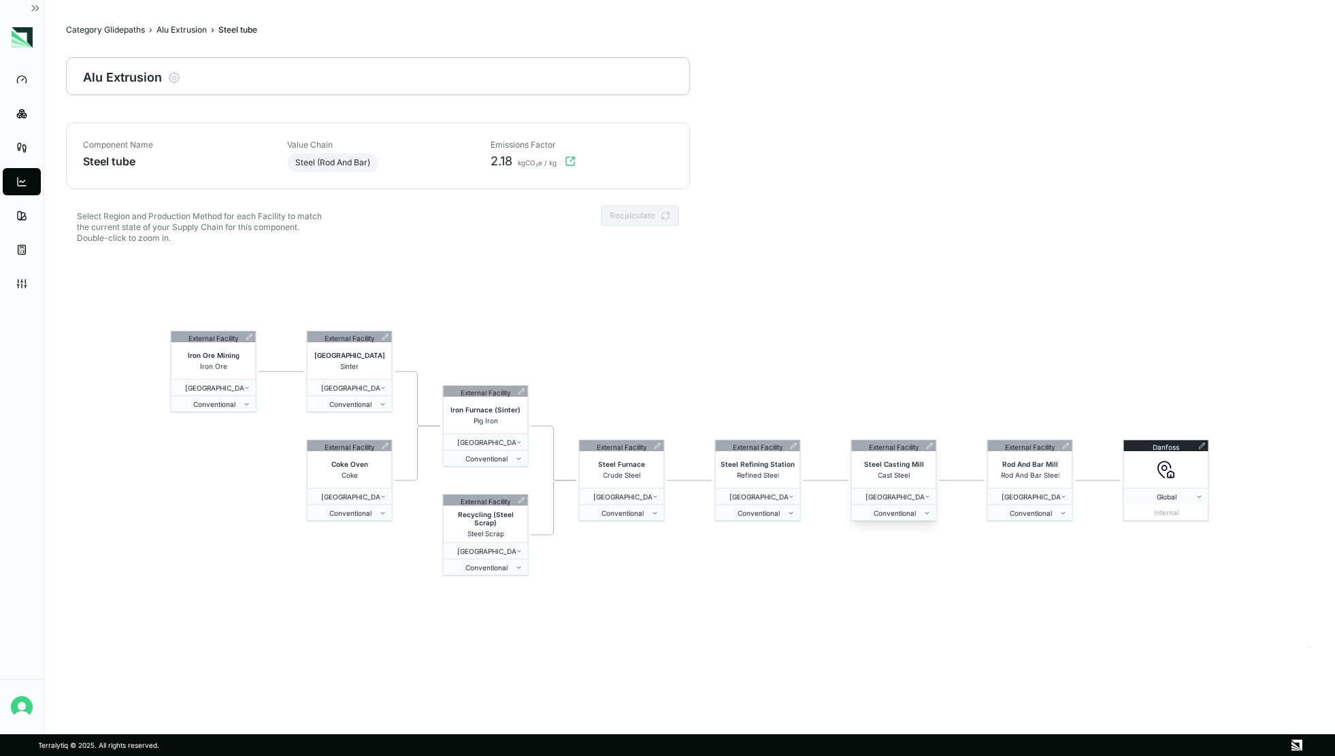
click at [929, 448] on icon at bounding box center [930, 445] width 7 height 7
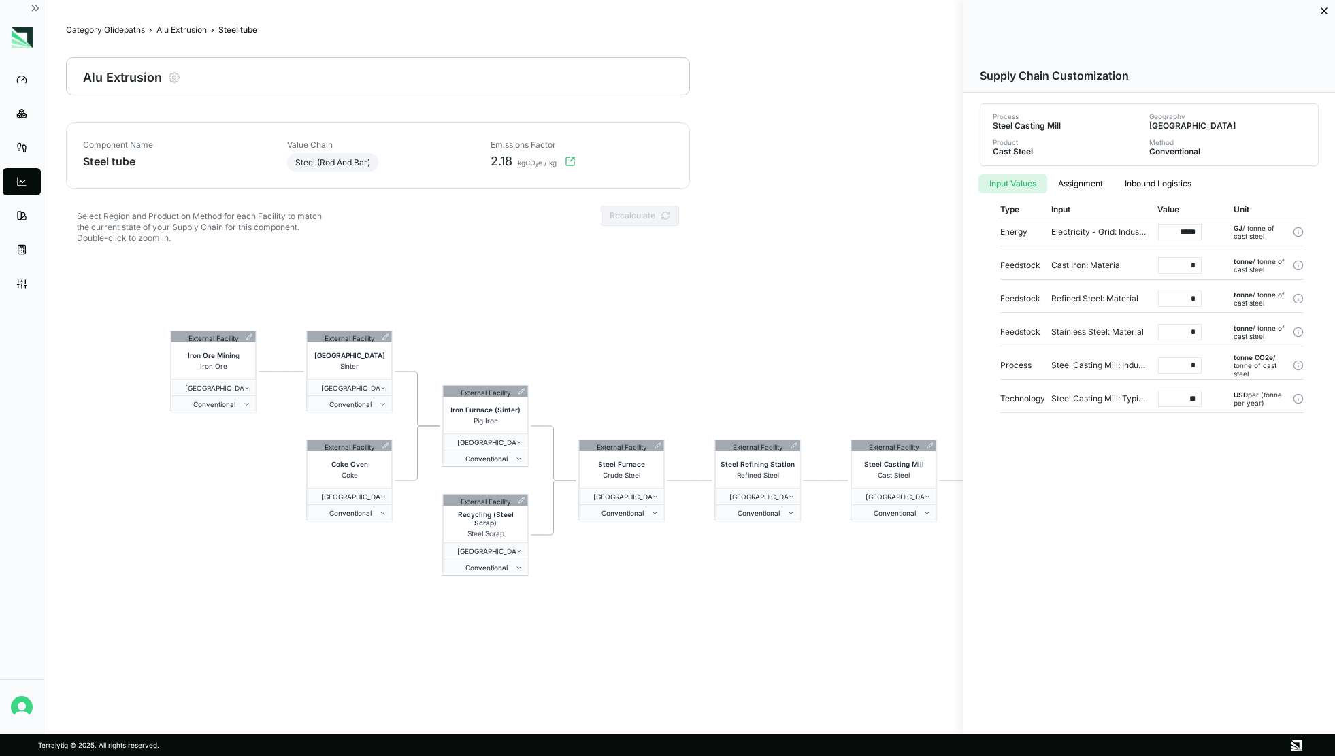
click at [814, 384] on div at bounding box center [667, 378] width 1335 height 756
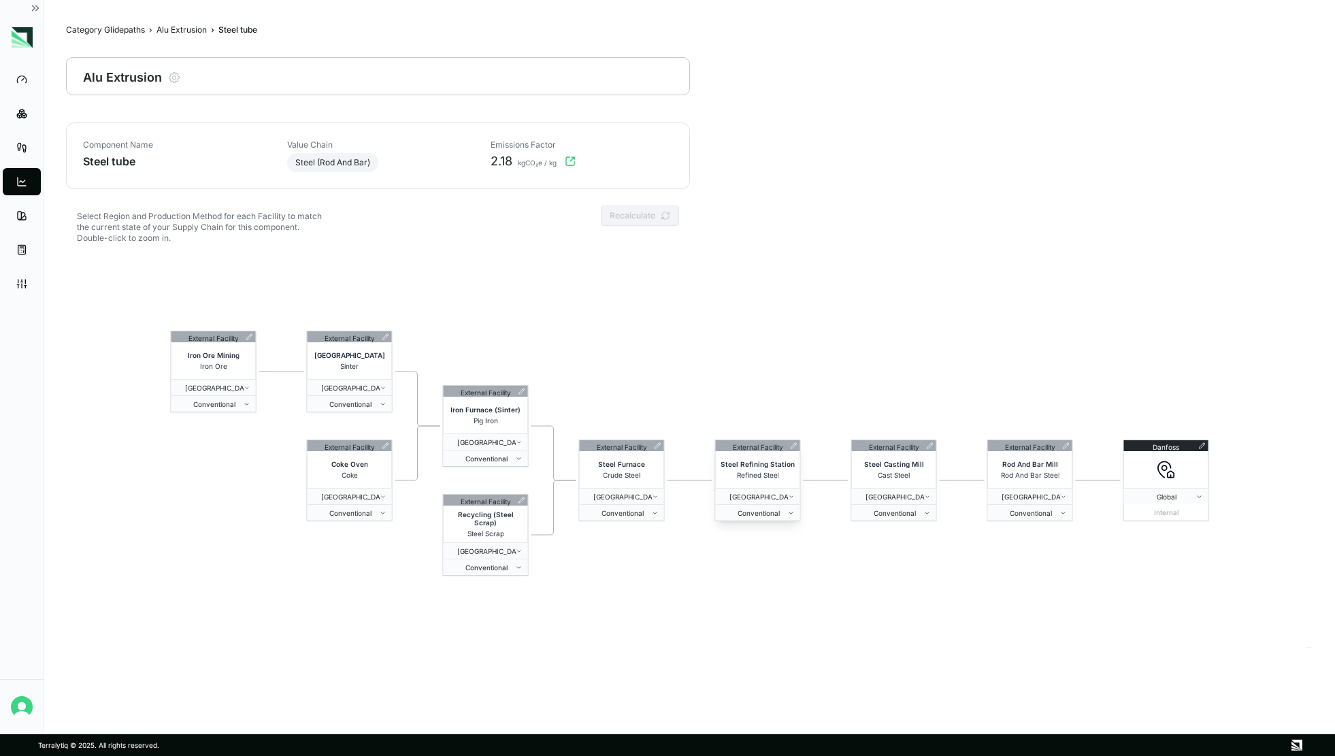
click at [793, 449] on div "External Facility" at bounding box center [758, 445] width 84 height 11
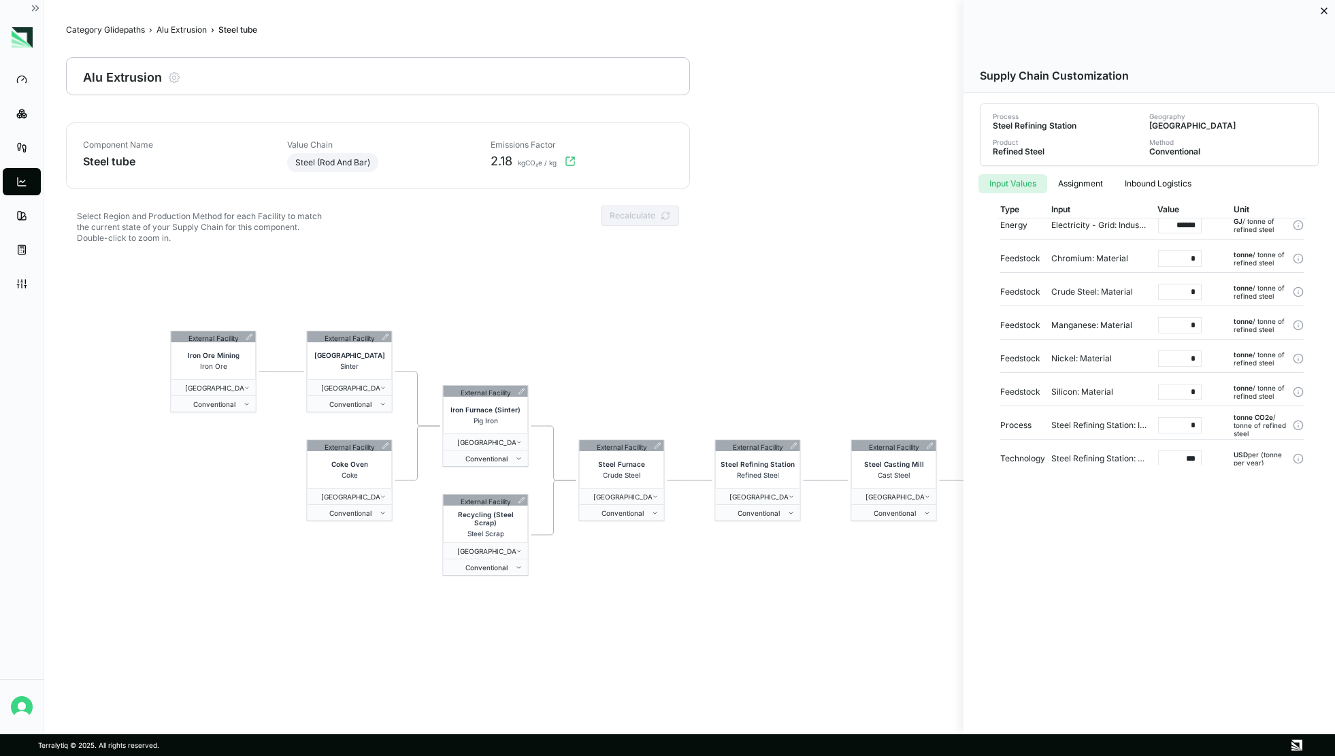
scroll to position [0, 0]
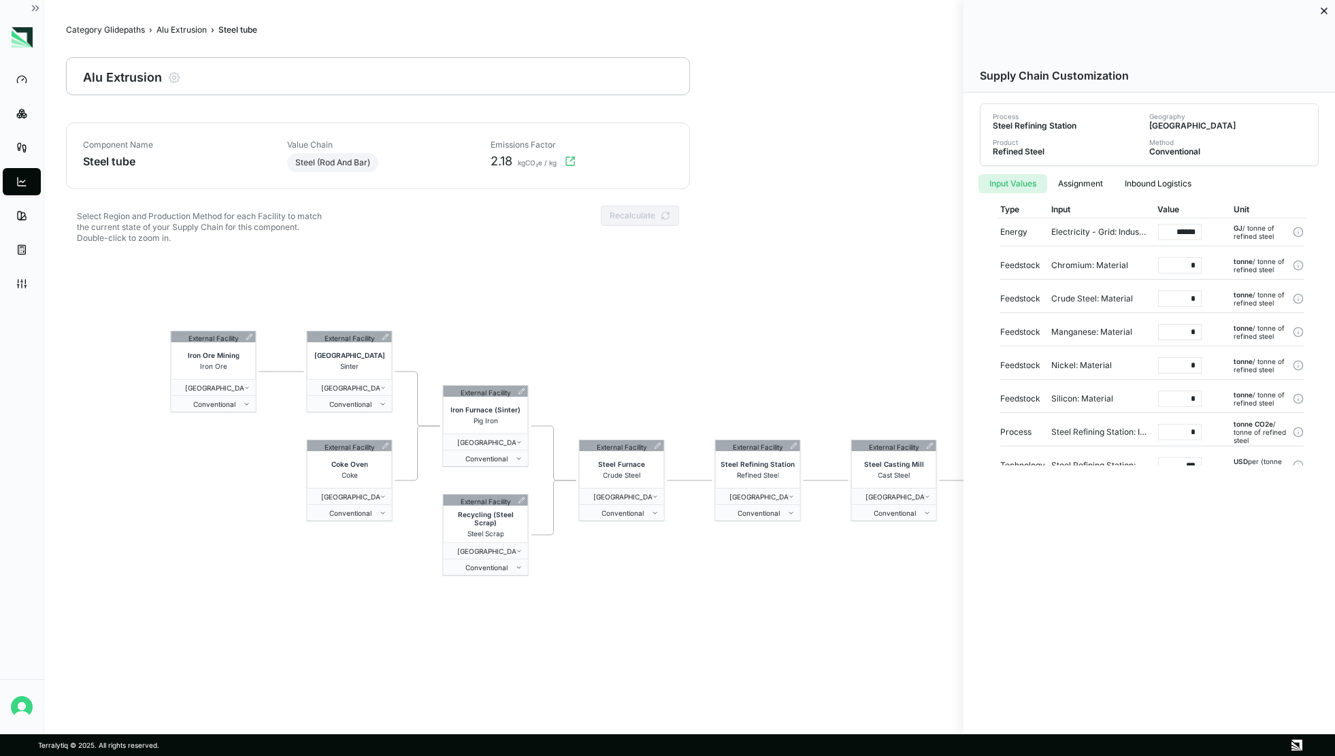
drag, startPoint x: 1173, startPoint y: 365, endPoint x: 1222, endPoint y: 367, distance: 49.0
click at [1221, 367] on div "*" at bounding box center [1185, 365] width 76 height 27
type input "***"
click at [859, 210] on div at bounding box center [667, 378] width 1335 height 756
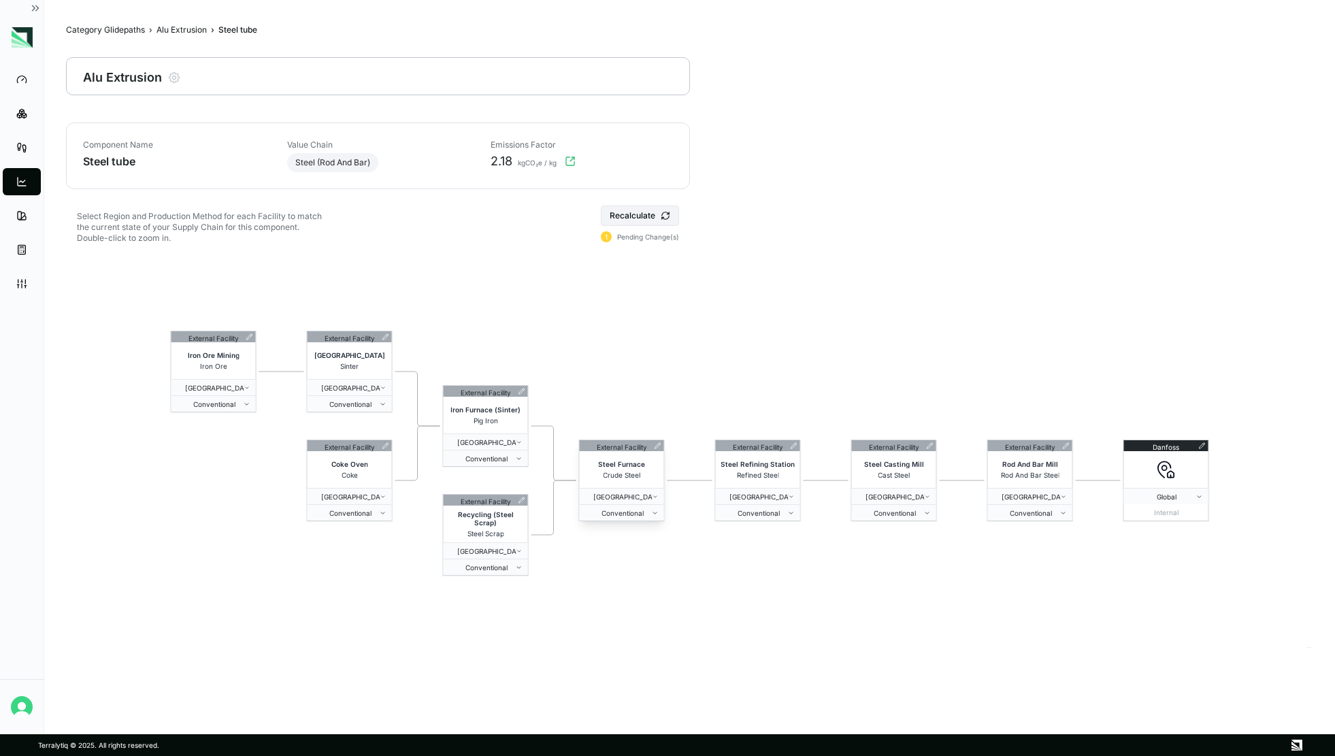
click at [653, 444] on div at bounding box center [658, 445] width 12 height 7
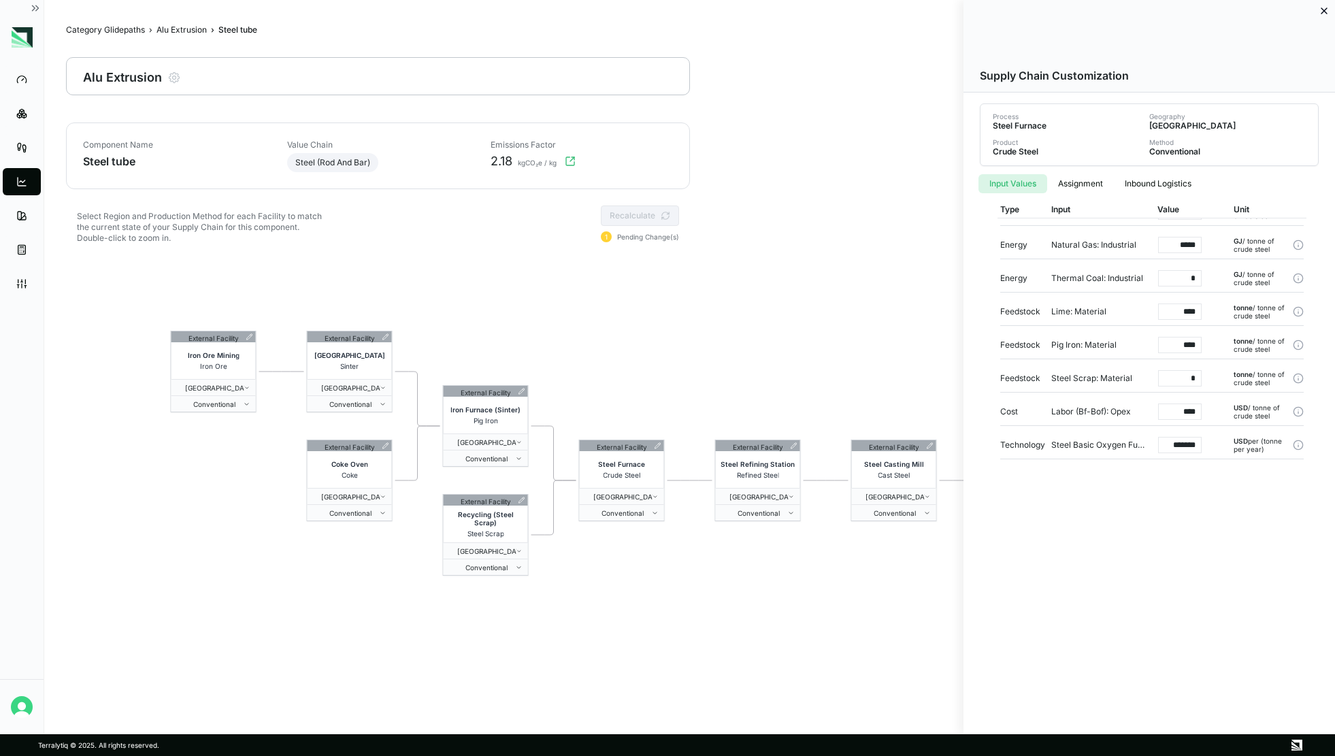
scroll to position [64, 0]
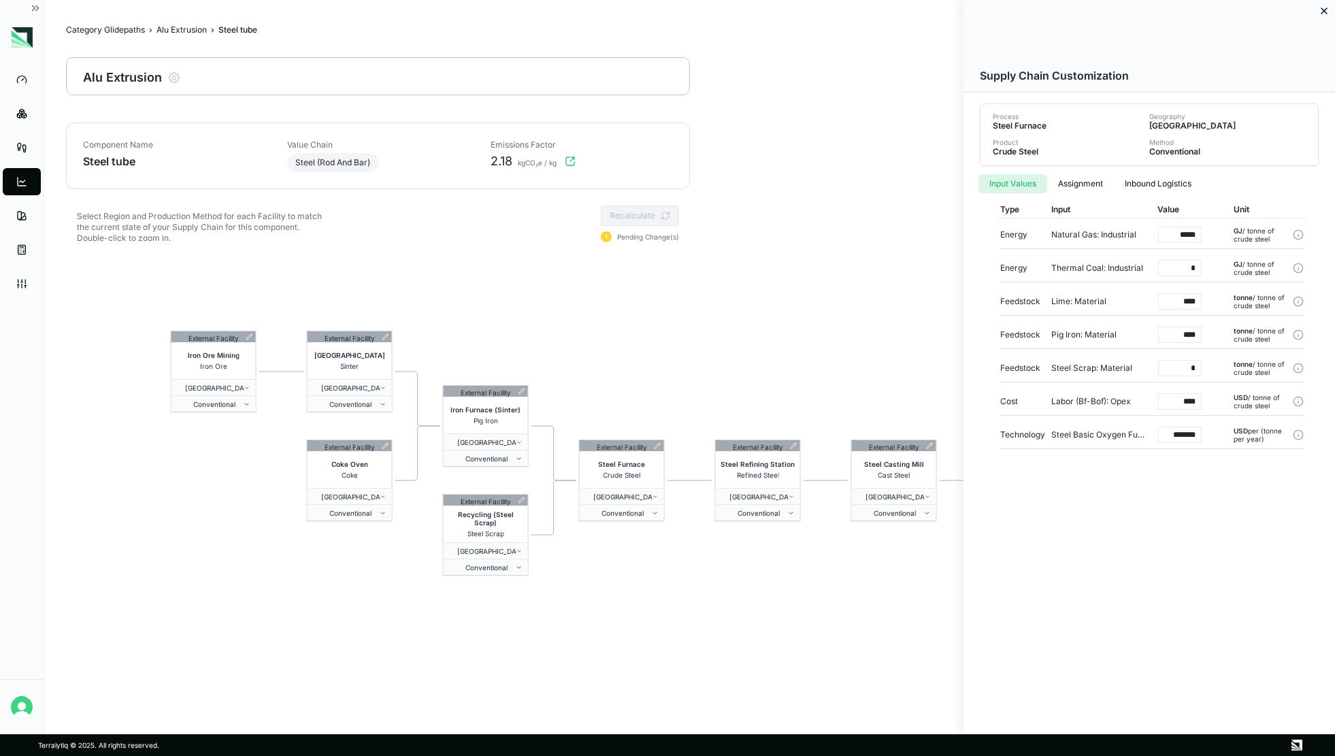
click at [792, 446] on div at bounding box center [667, 378] width 1335 height 756
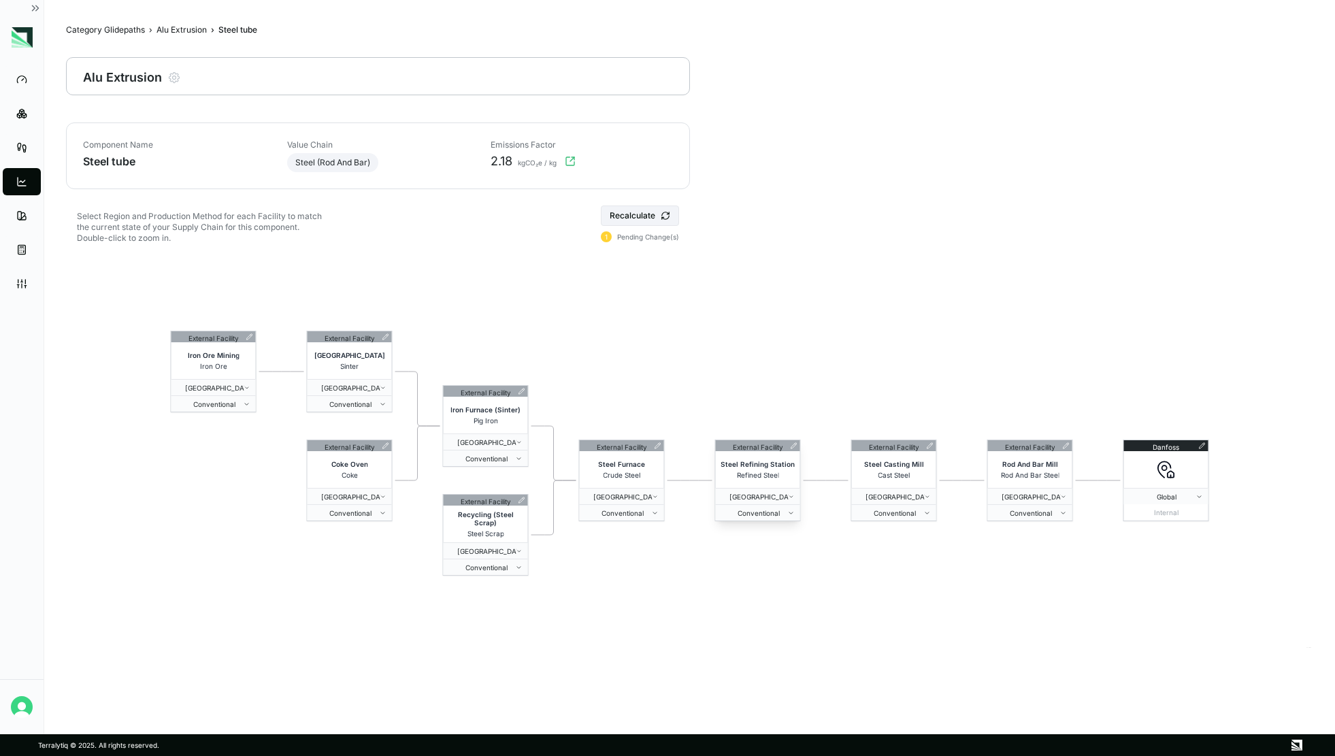
click at [793, 446] on icon at bounding box center [793, 445] width 5 height 5
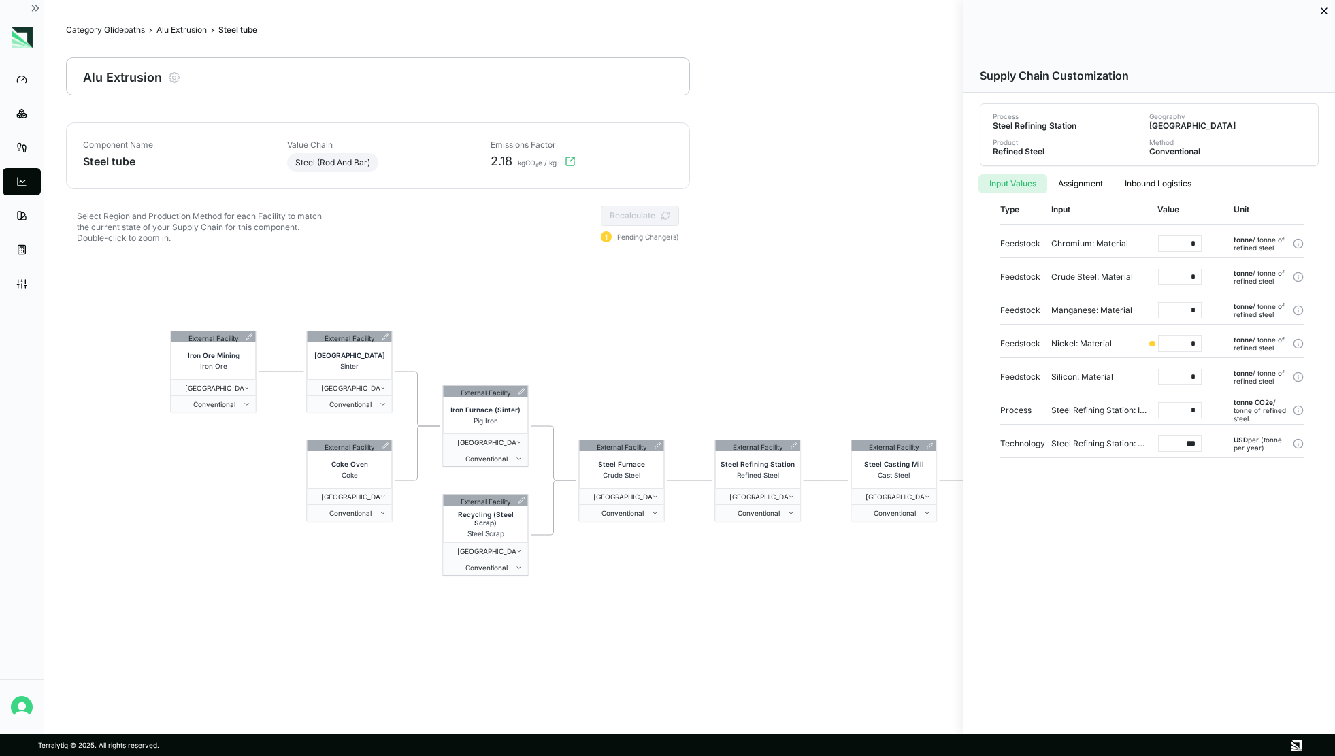
scroll to position [23, 0]
click at [1325, 10] on icon at bounding box center [1324, 10] width 11 height 11
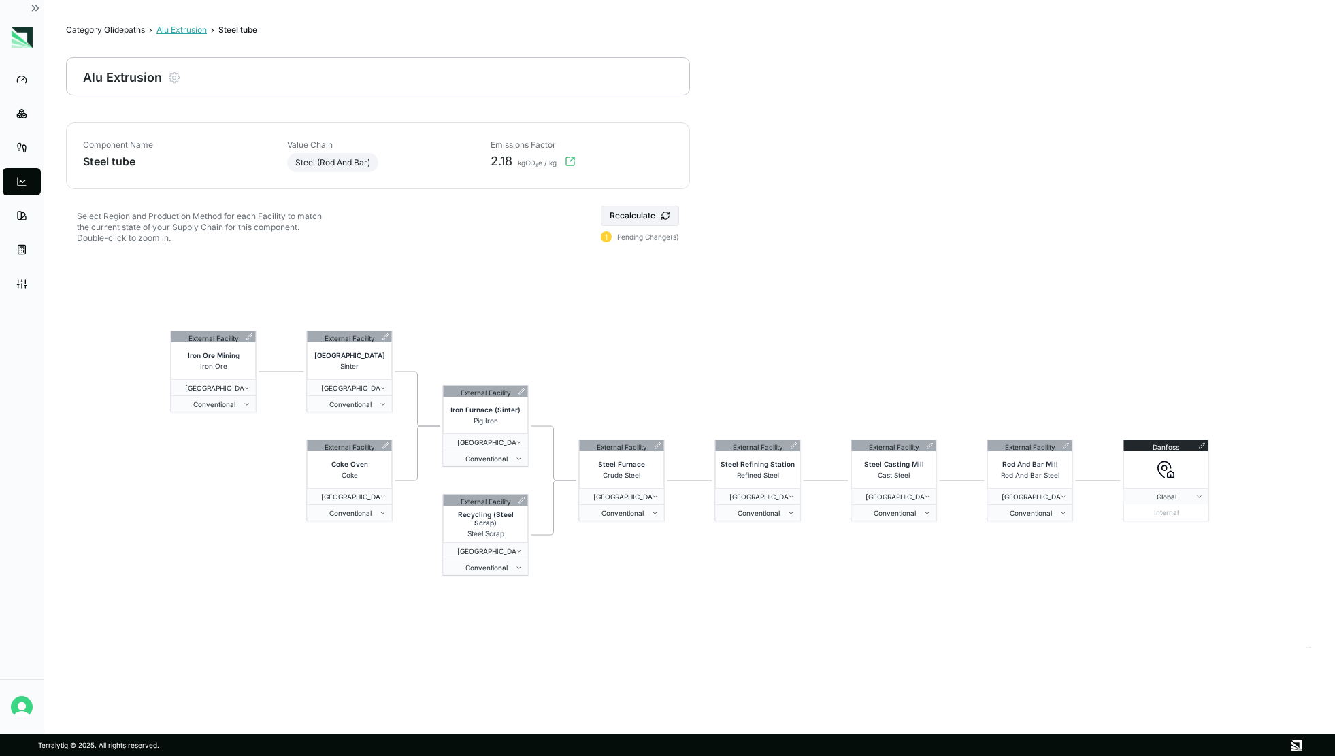
click at [165, 33] on div "Alu Extrusion" at bounding box center [182, 29] width 50 height 11
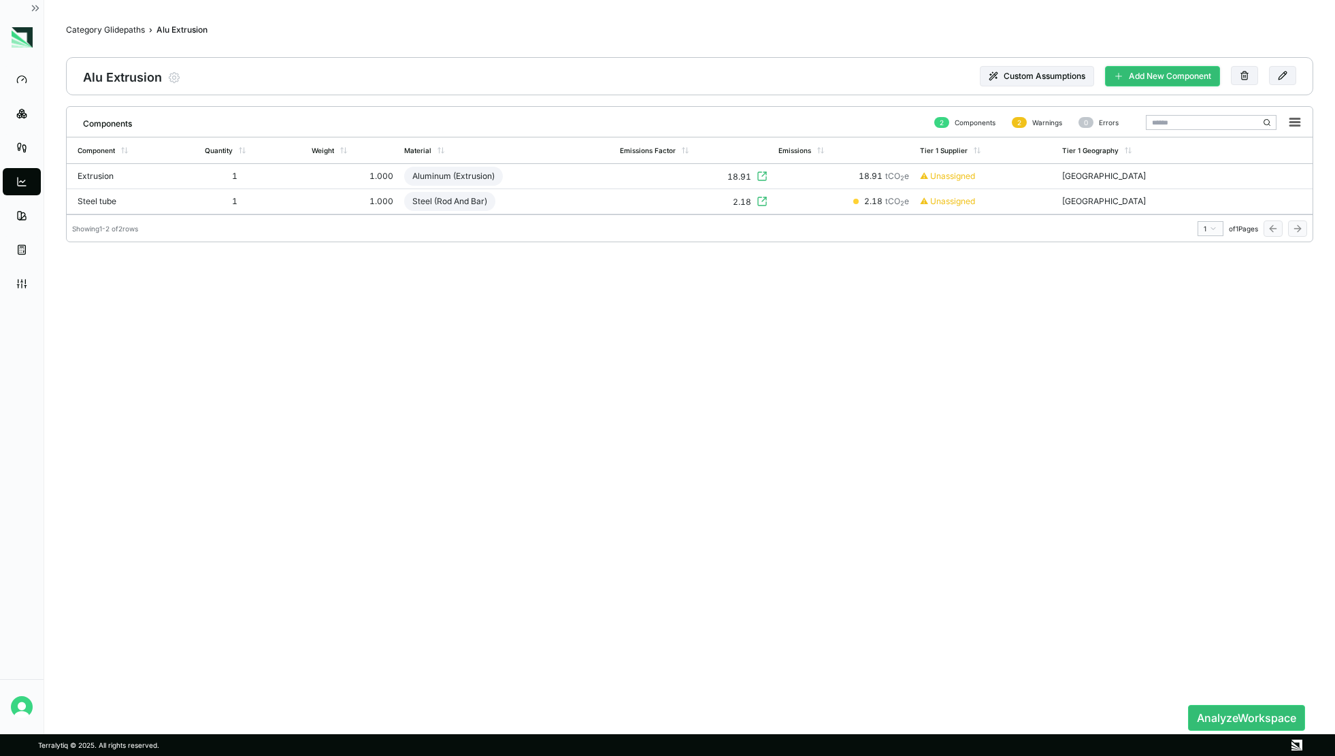
click at [1124, 85] on button "Add New Component" at bounding box center [1162, 76] width 115 height 20
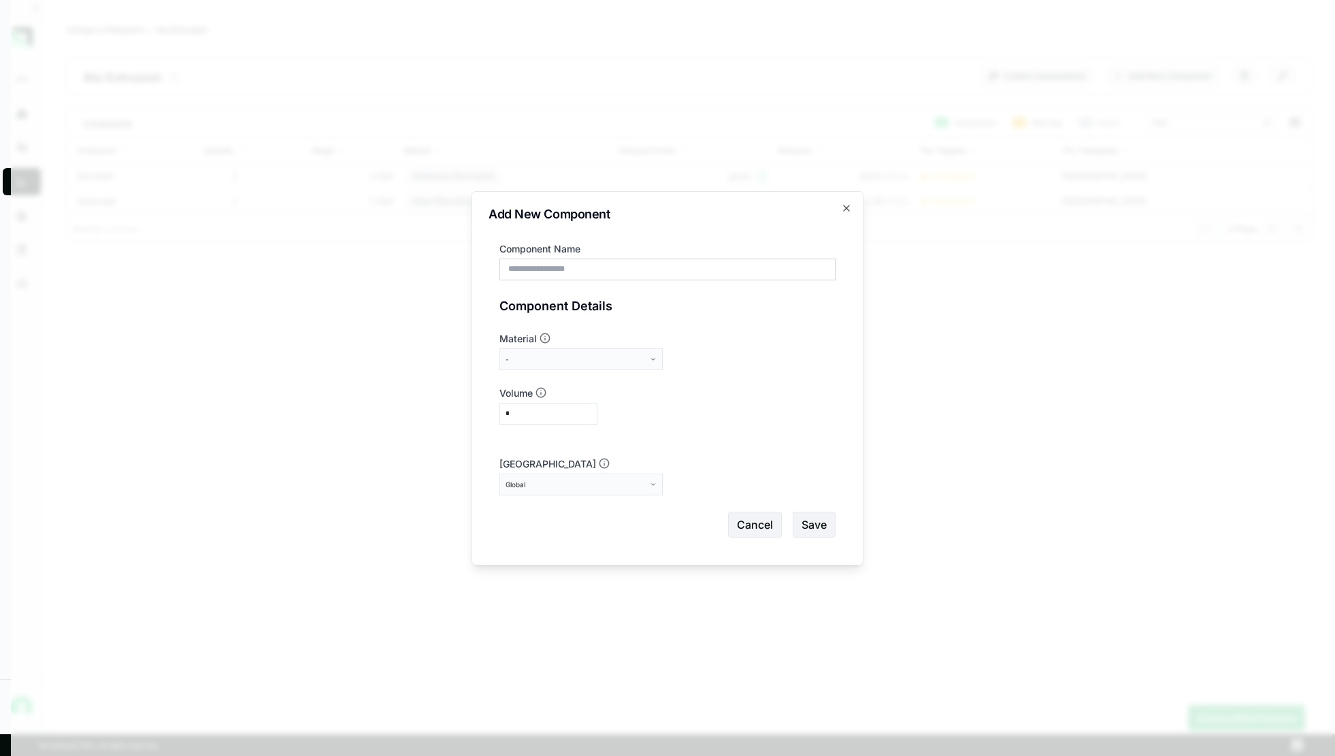
click at [570, 356] on div "-" at bounding box center [577, 359] width 142 height 8
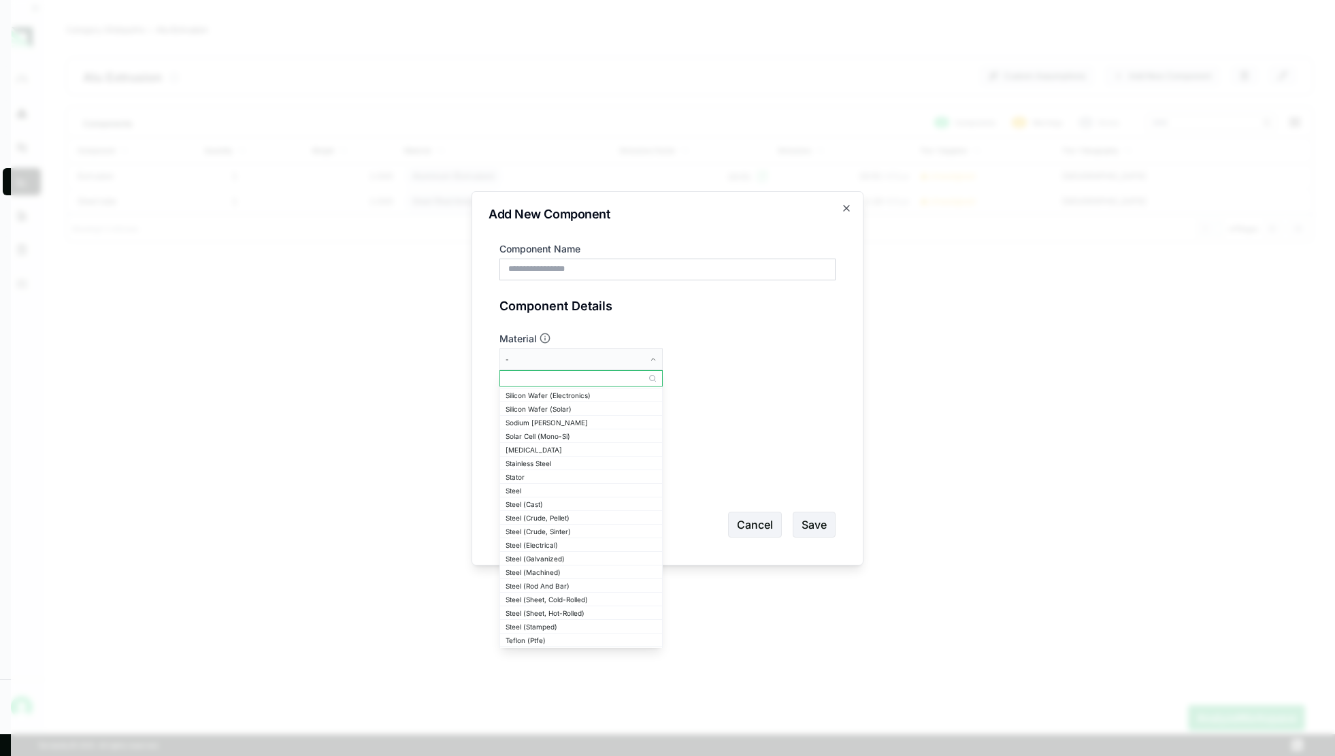
scroll to position [1504, 0]
click at [565, 605] on div "Steel (Sheet, Hot-Rolled)" at bounding box center [581, 605] width 151 height 8
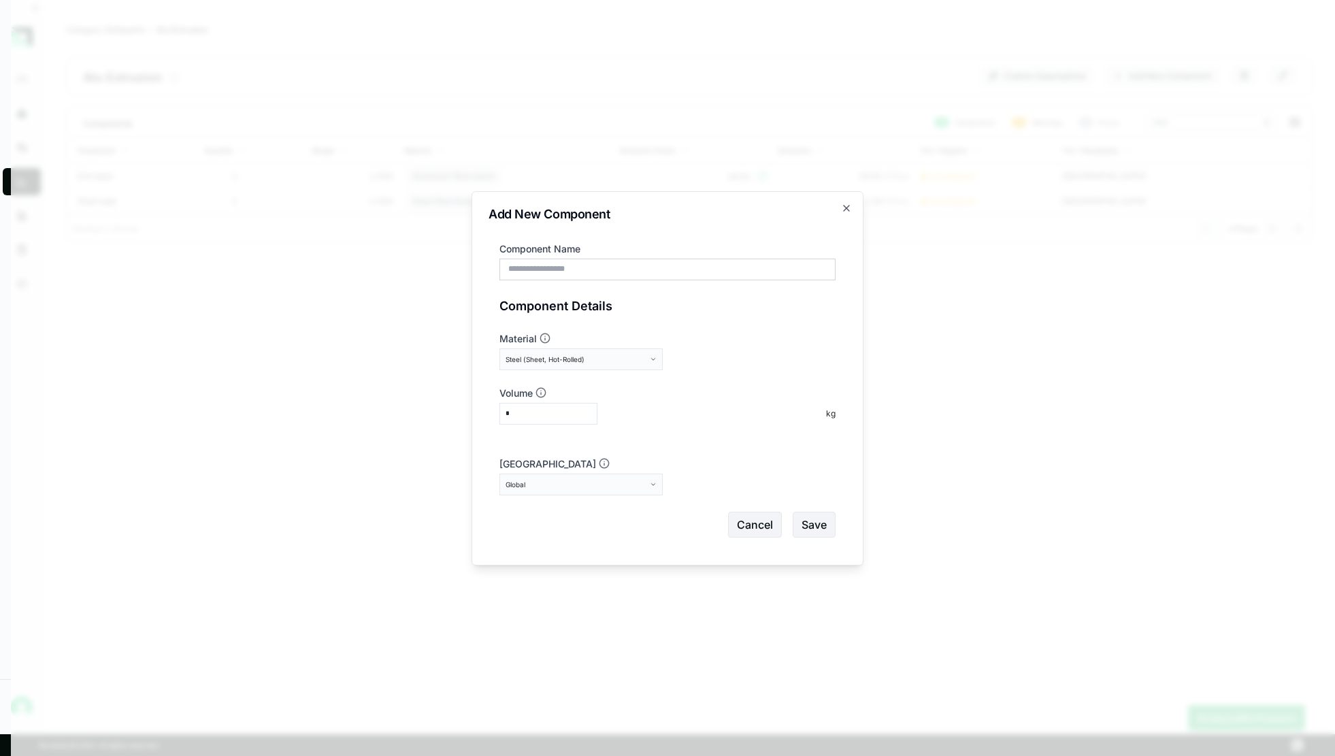
click at [531, 481] on div "Global" at bounding box center [577, 484] width 142 height 8
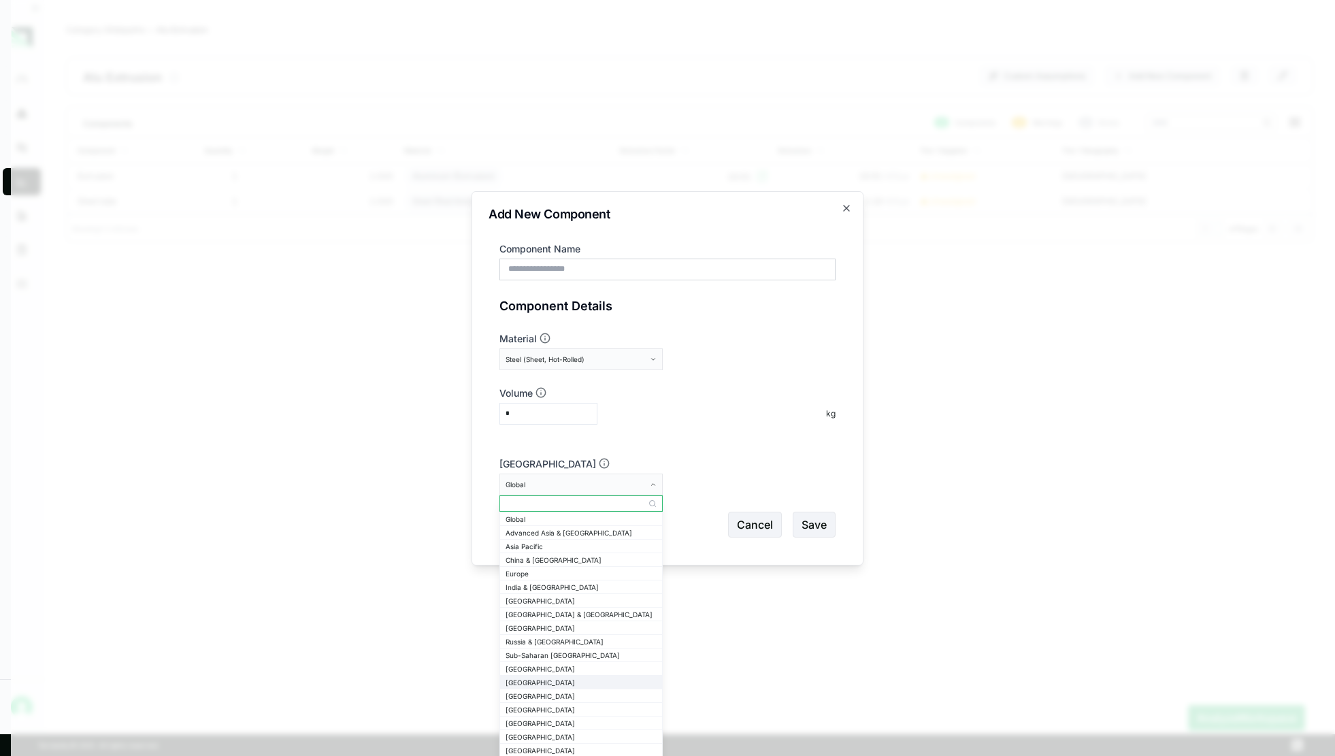
click at [530, 681] on div "[GEOGRAPHIC_DATA]" at bounding box center [581, 682] width 151 height 8
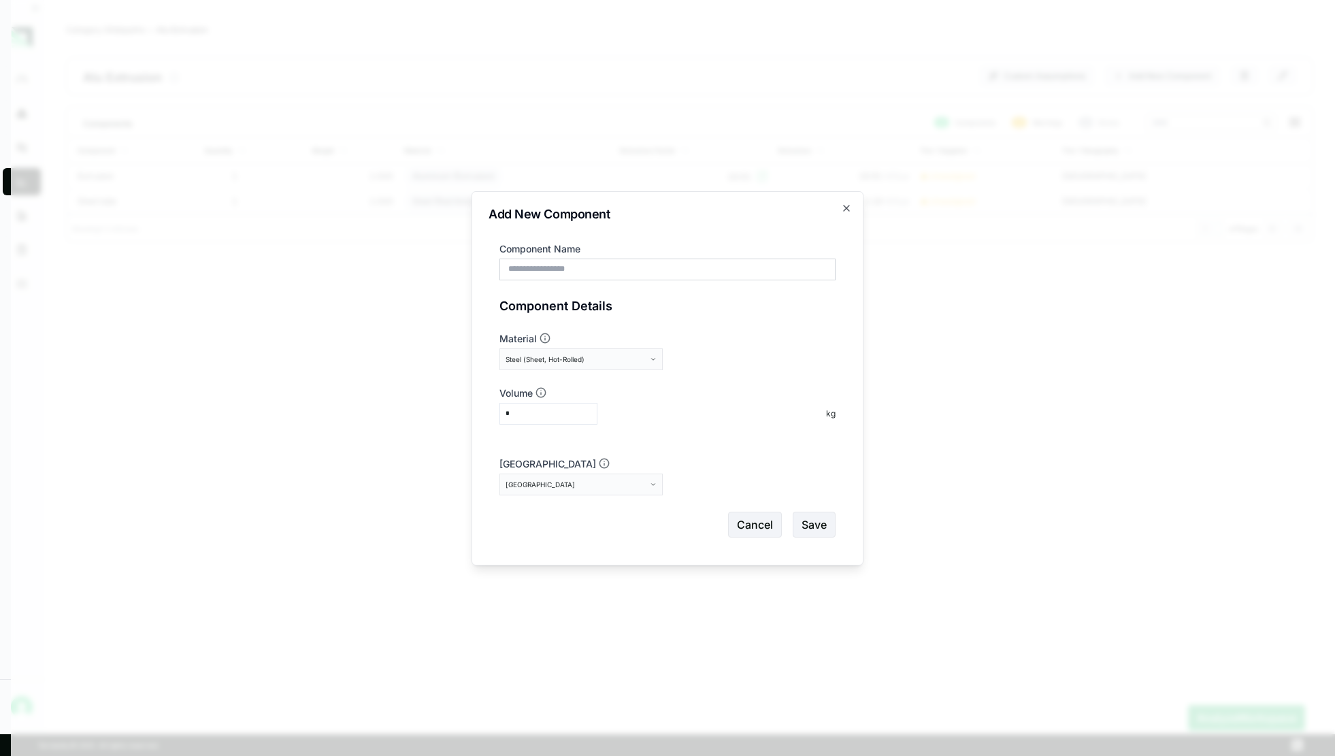
click at [543, 273] on input "Component Name" at bounding box center [667, 270] width 336 height 22
type input "**********"
click at [806, 521] on button "Save" at bounding box center [814, 525] width 43 height 26
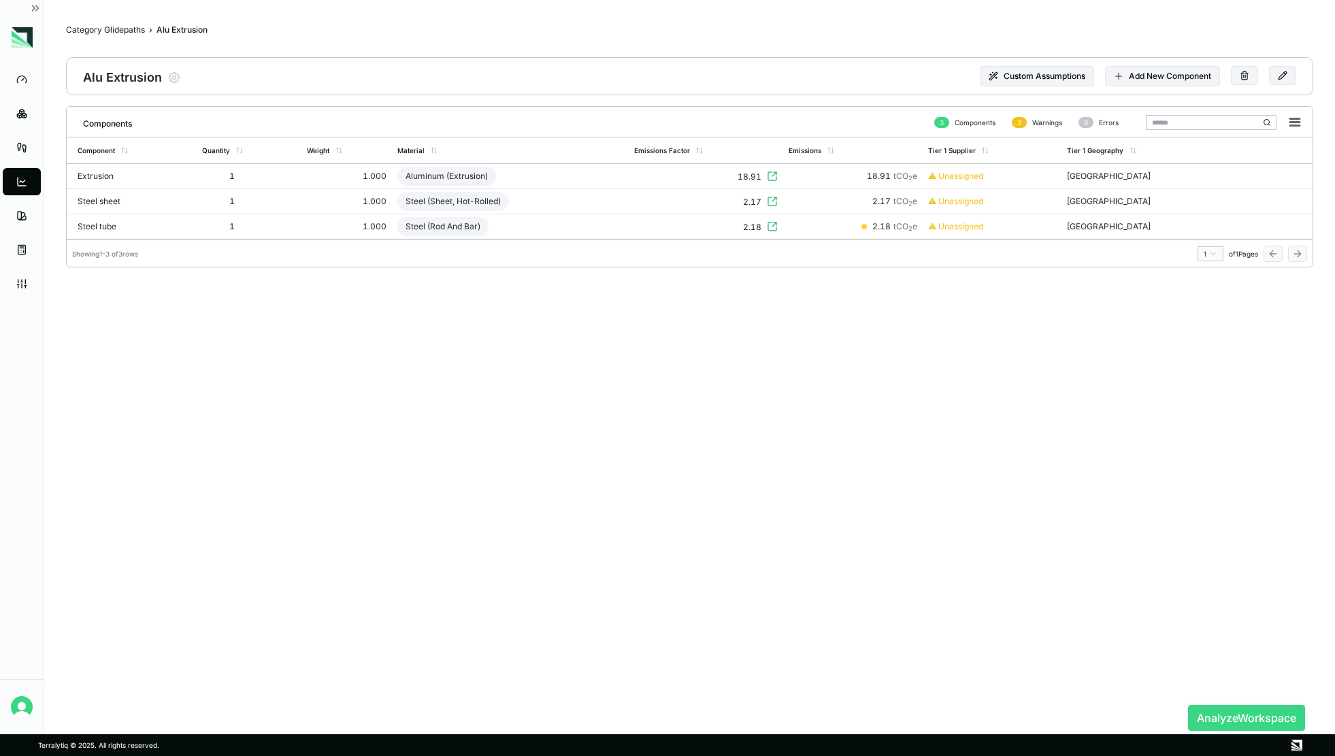
click at [1218, 712] on button "Analyze Workspace" at bounding box center [1246, 718] width 117 height 26
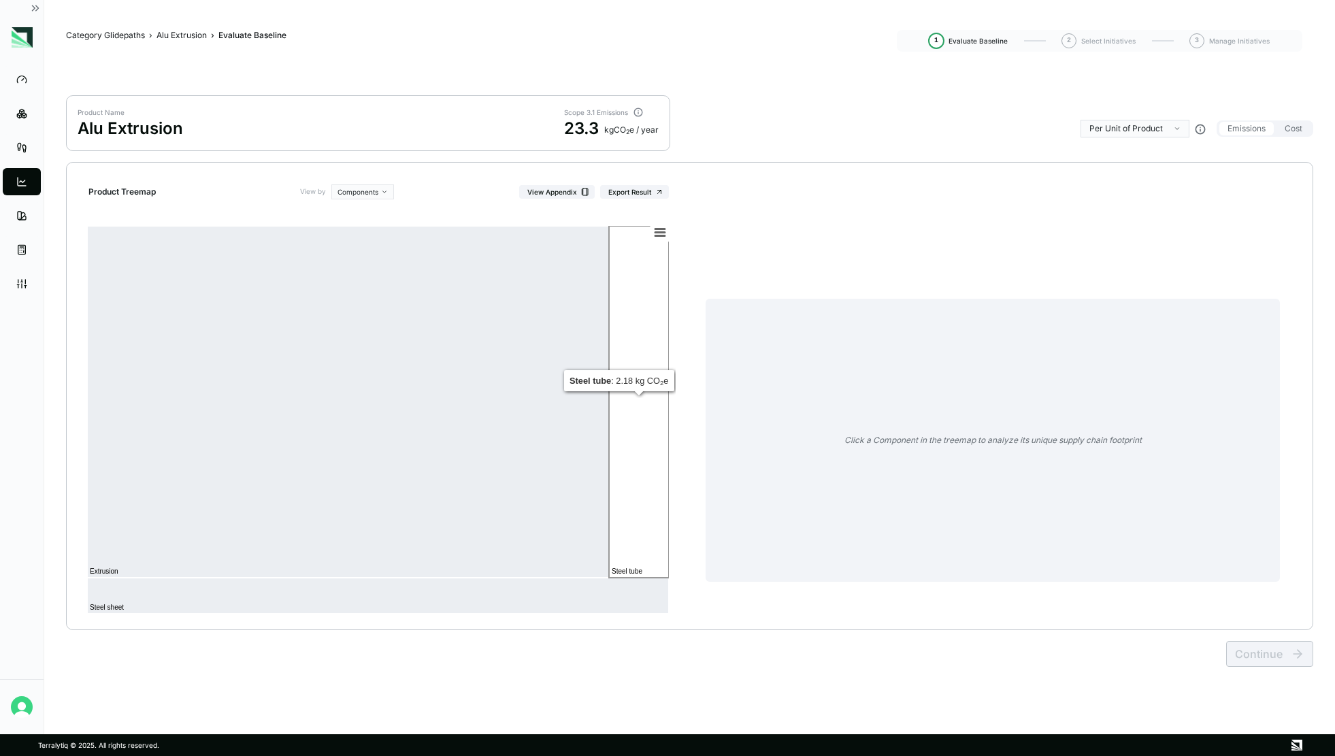
click at [636, 522] on rect at bounding box center [639, 402] width 60 height 352
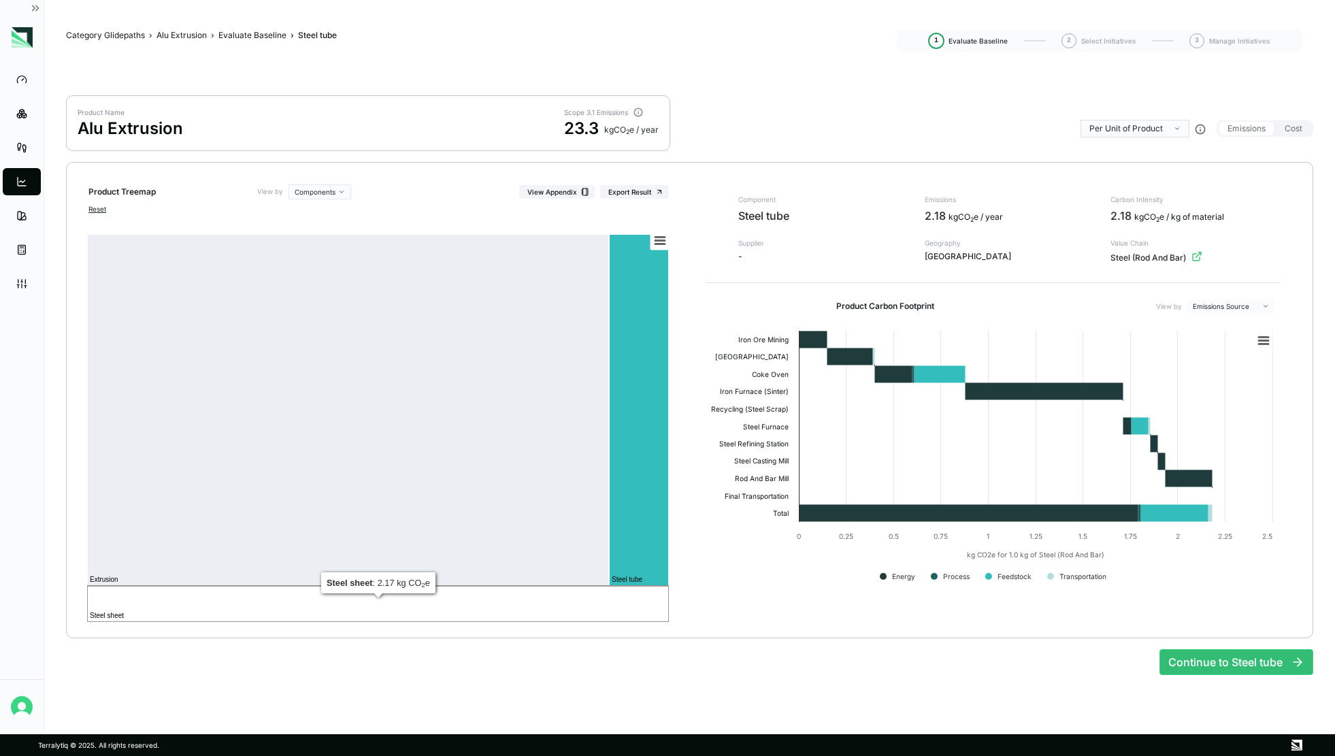
click at [626, 608] on rect at bounding box center [378, 604] width 582 height 36
